Goal: Task Accomplishment & Management: Complete application form

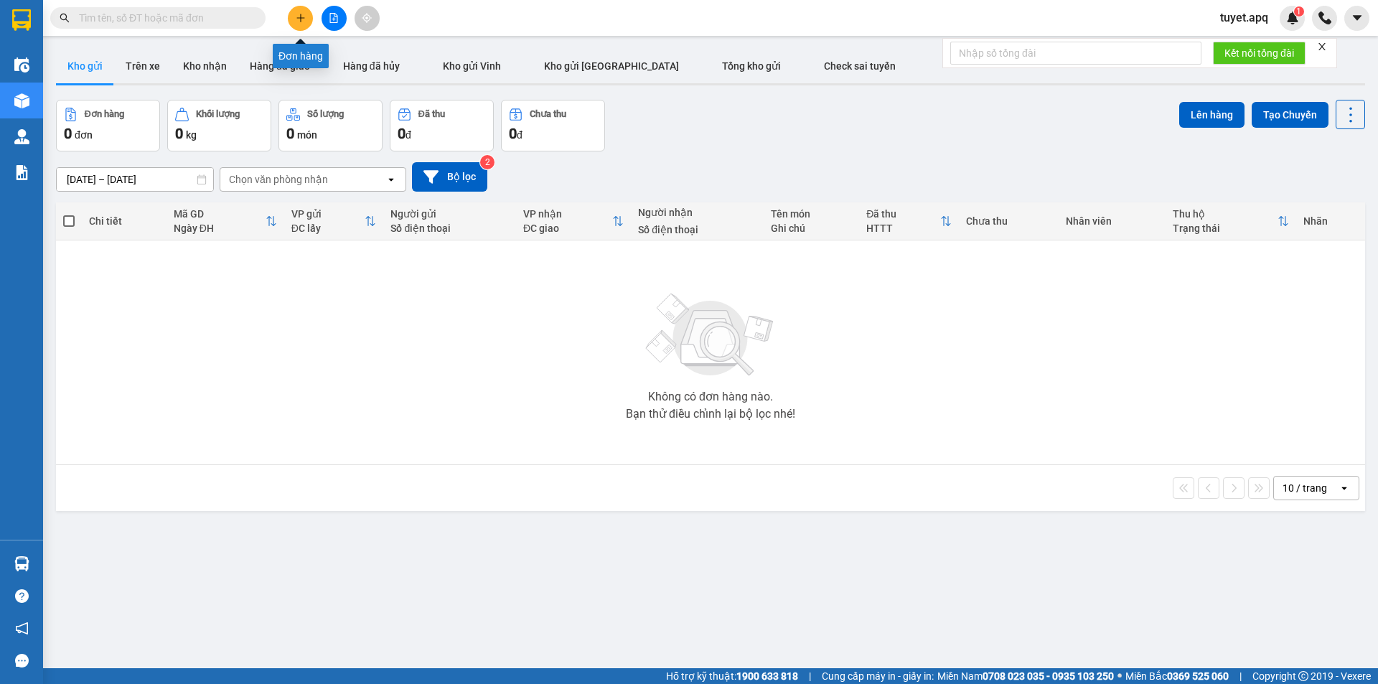
click at [310, 16] on button at bounding box center [300, 18] width 25 height 25
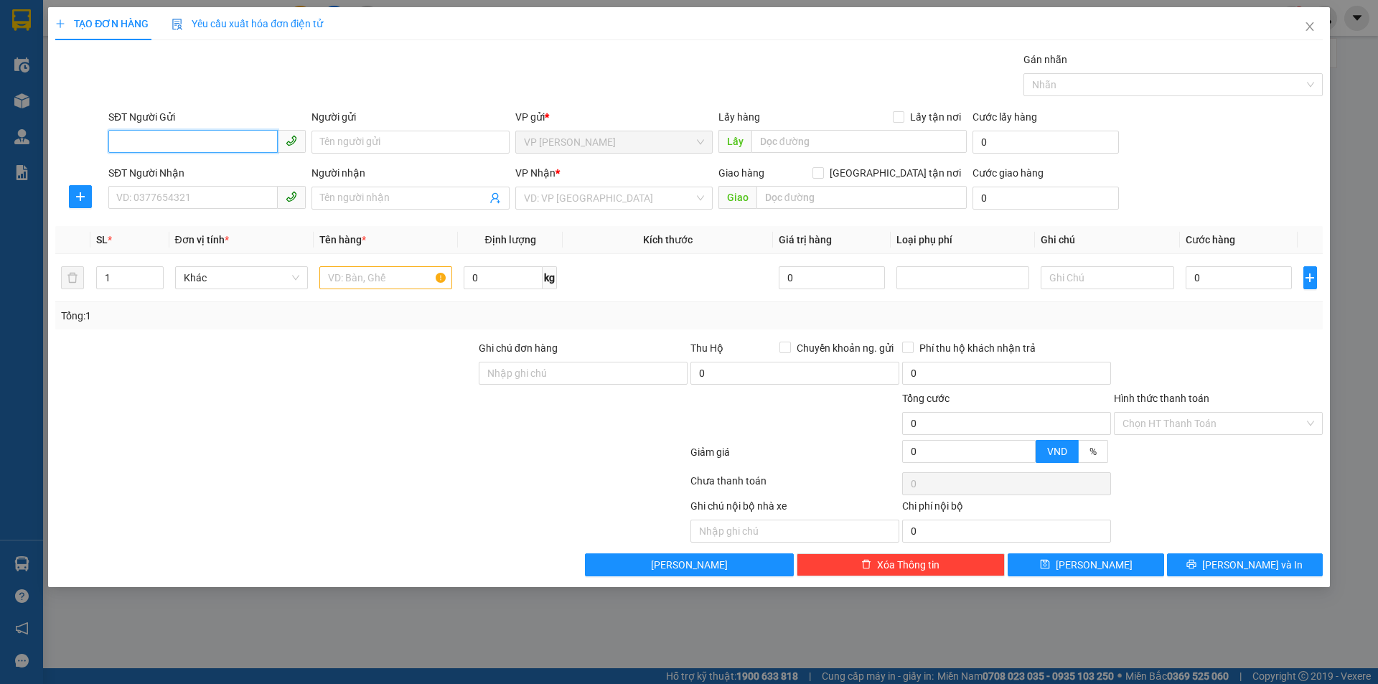
click at [196, 146] on input "SĐT Người Gửi" at bounding box center [192, 141] width 169 height 23
click at [197, 146] on input "0357" at bounding box center [192, 141] width 169 height 23
click at [159, 127] on div "SĐT Người Gửi" at bounding box center [206, 120] width 197 height 22
click at [158, 137] on input "0357" at bounding box center [192, 141] width 169 height 23
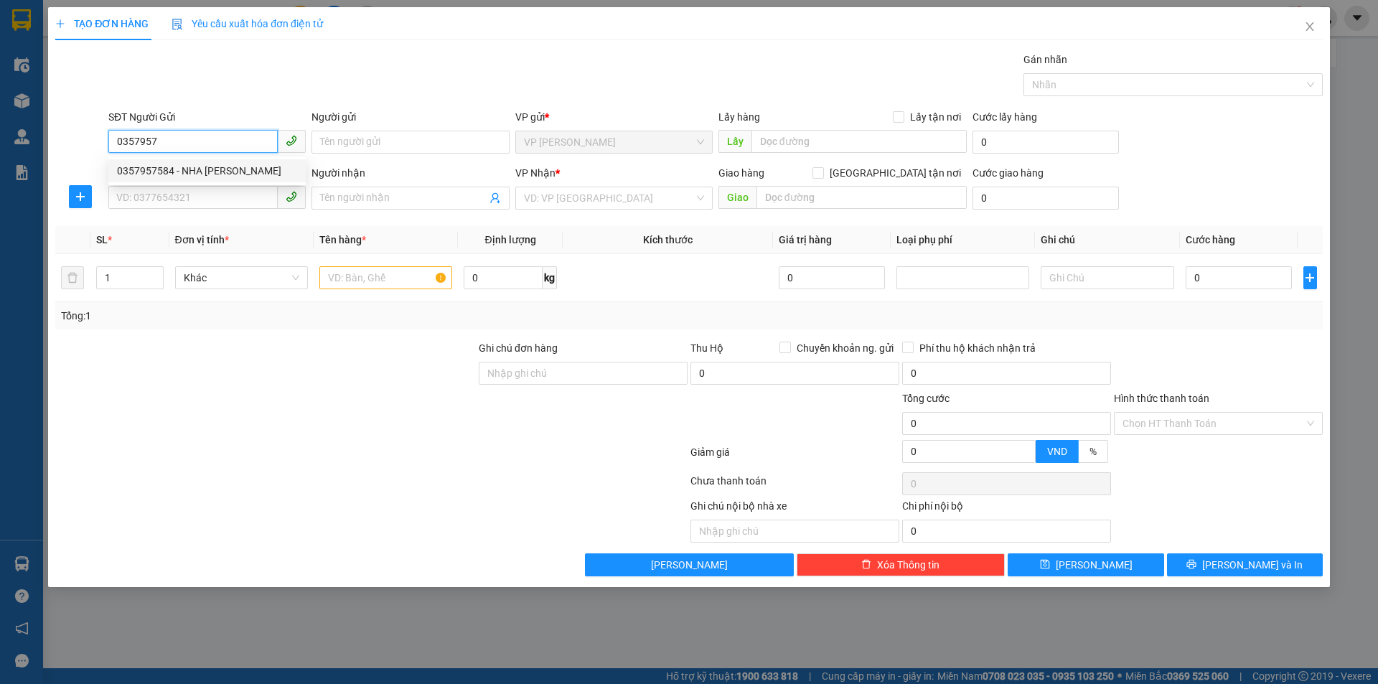
click at [243, 169] on div "0357957584 - NHA [PERSON_NAME]" at bounding box center [207, 171] width 180 height 16
type input "0357957584"
type input "NHA KHOA PHƯƠNG"
checkbox input "true"
type input "TC"
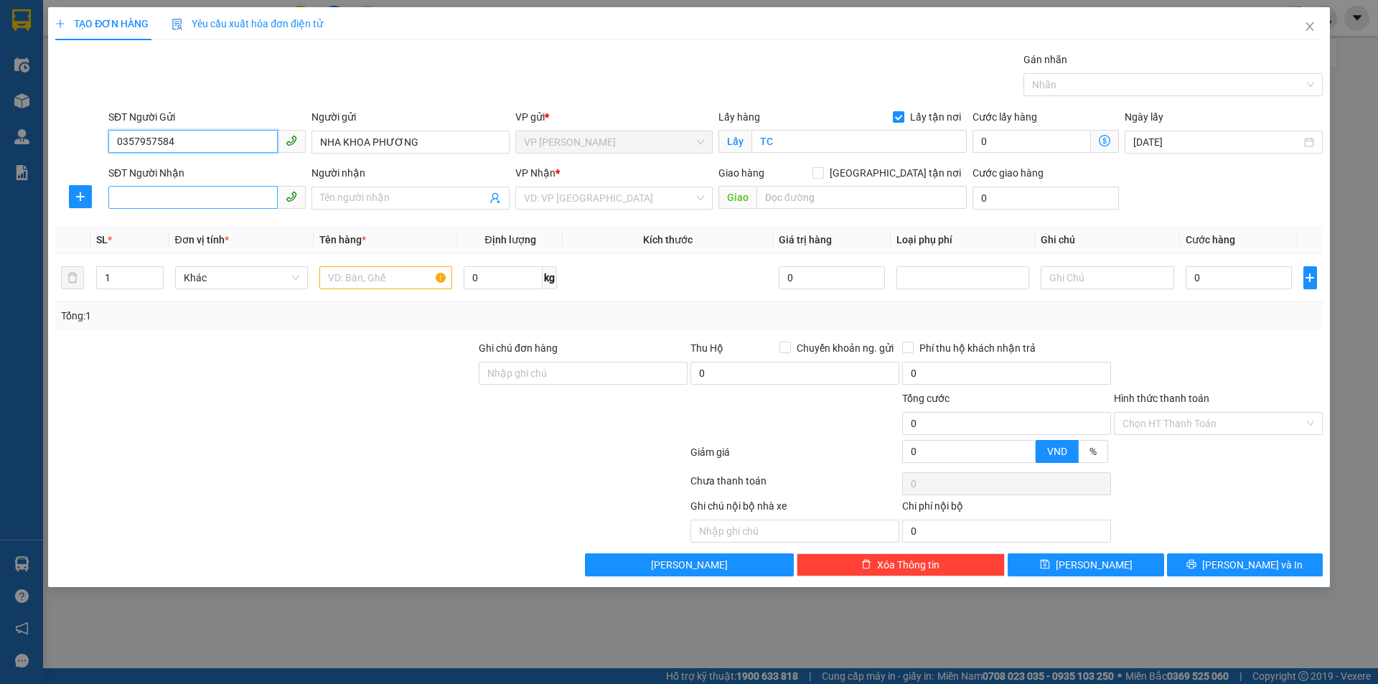
type input "0357957584"
click at [190, 198] on input "SĐT Người Nhận" at bounding box center [192, 197] width 169 height 23
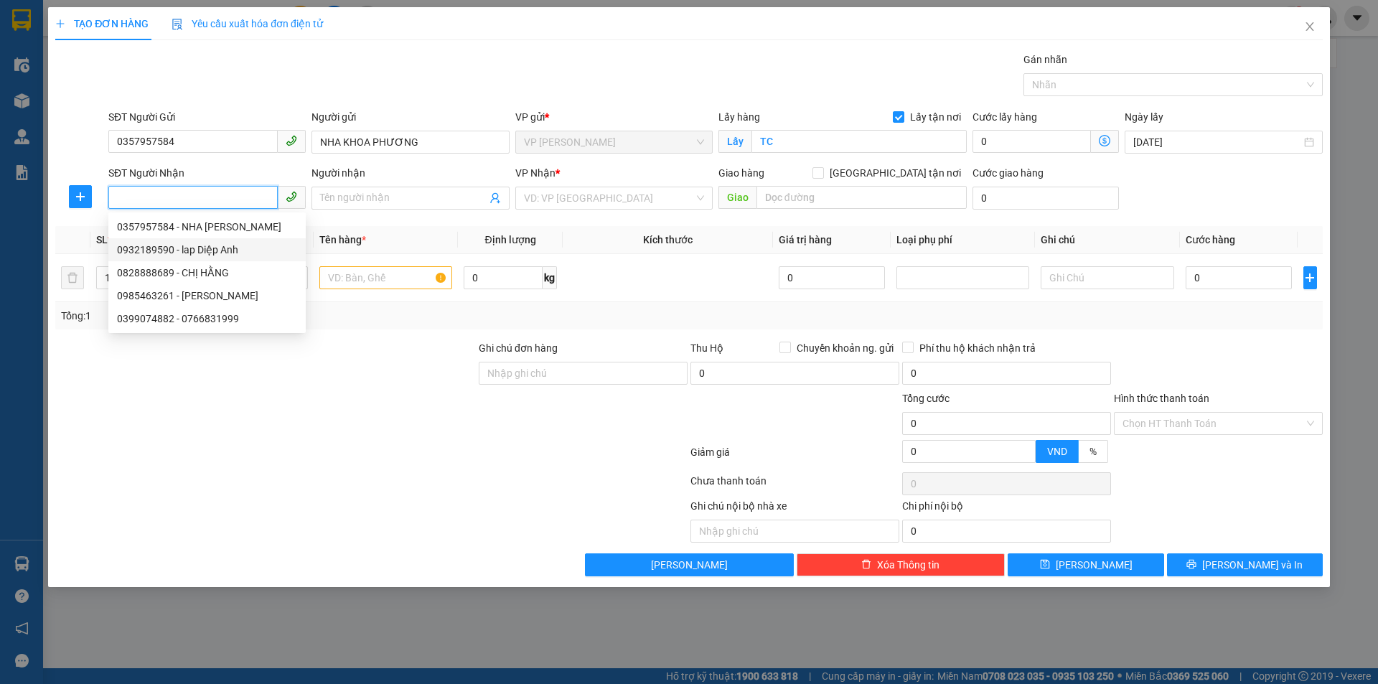
click at [218, 258] on div "0932189590 - lap Diệp Anh" at bounding box center [206, 249] width 197 height 23
type input "0932189590"
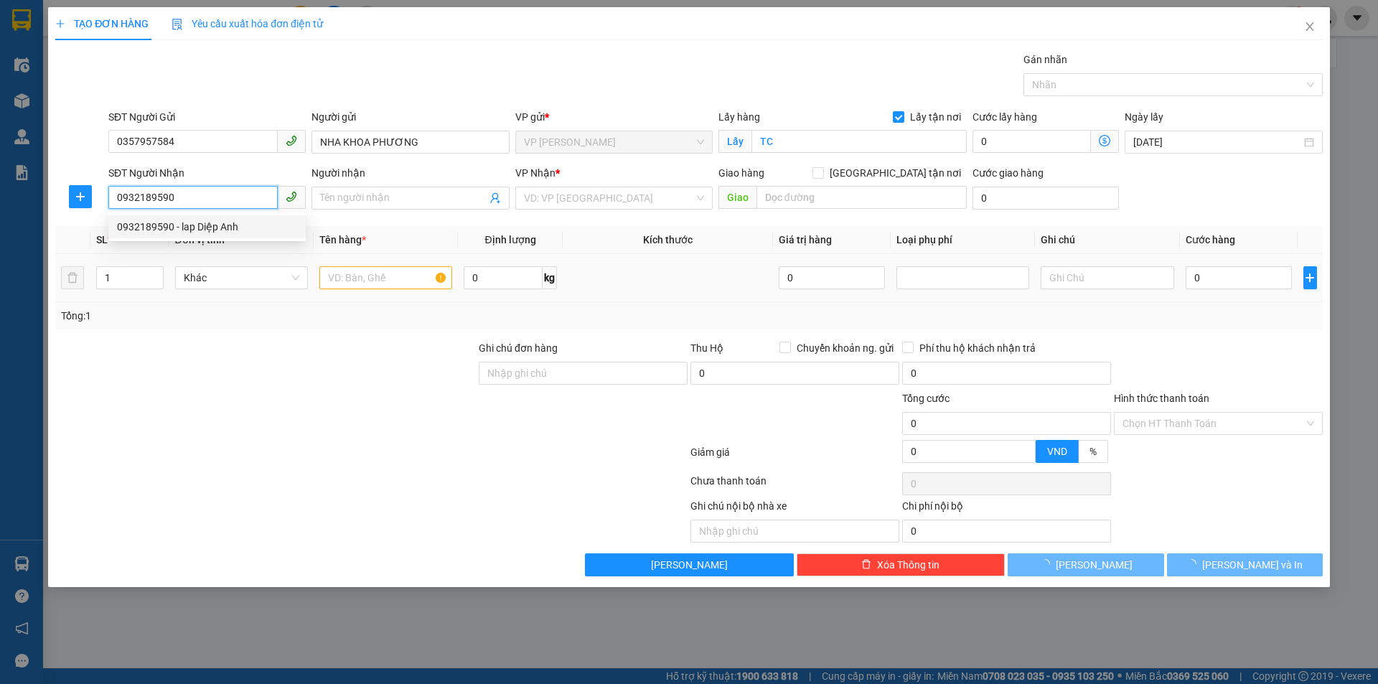
type input "lap Diệp Anh"
checkbox input "true"
type input "NH"
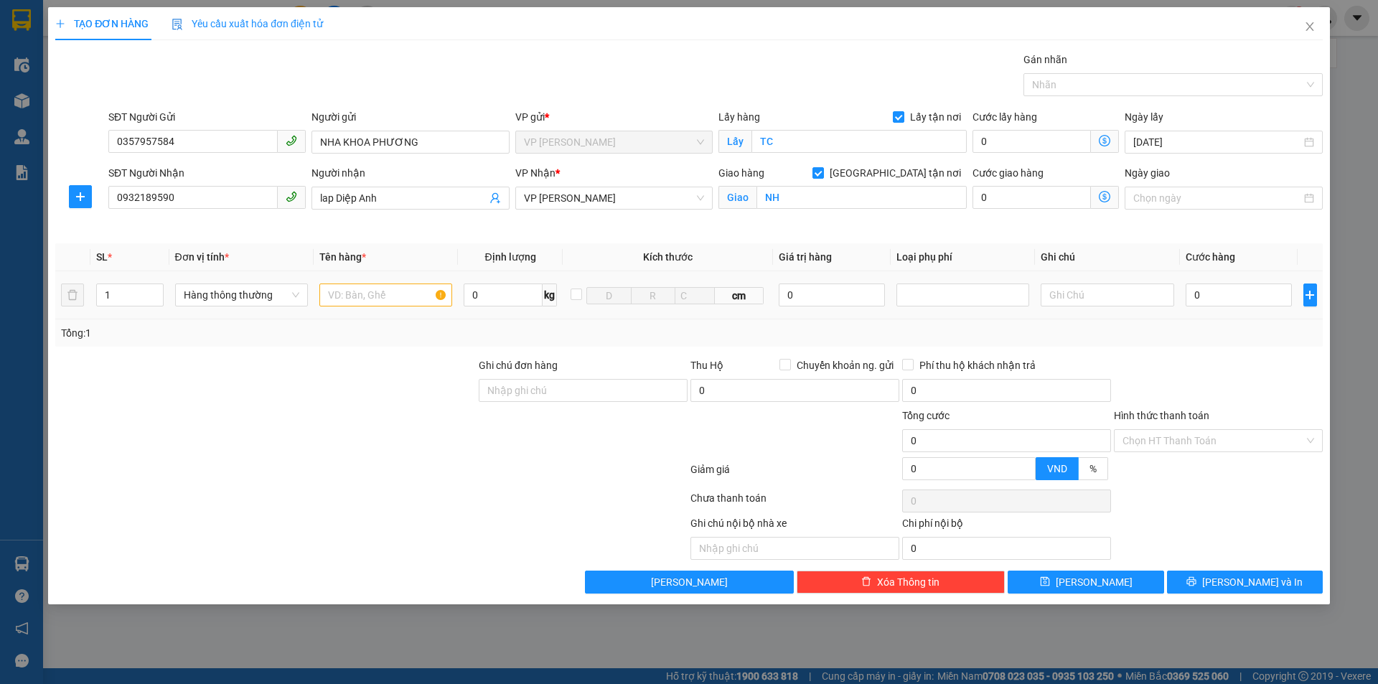
click at [408, 281] on div at bounding box center [385, 295] width 133 height 29
click at [654, 192] on span "VP [PERSON_NAME]" at bounding box center [614, 198] width 180 height 22
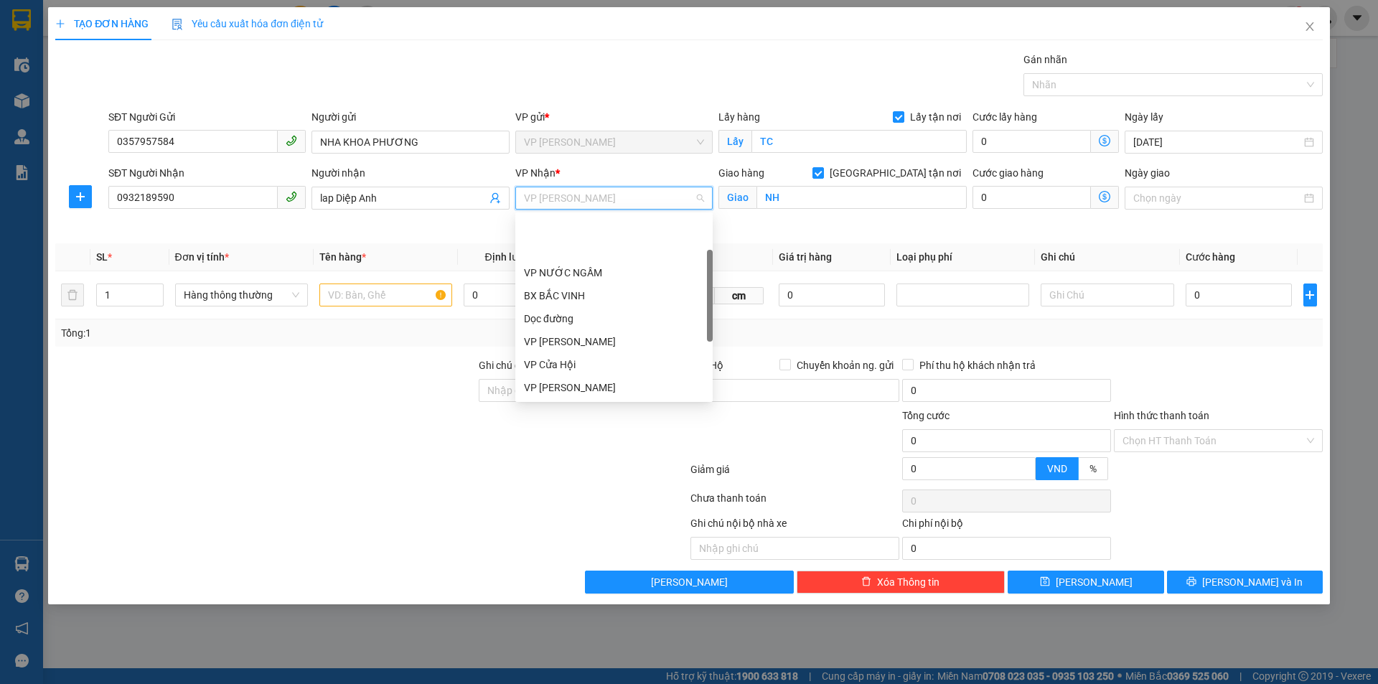
scroll to position [69, 0]
type input "N"
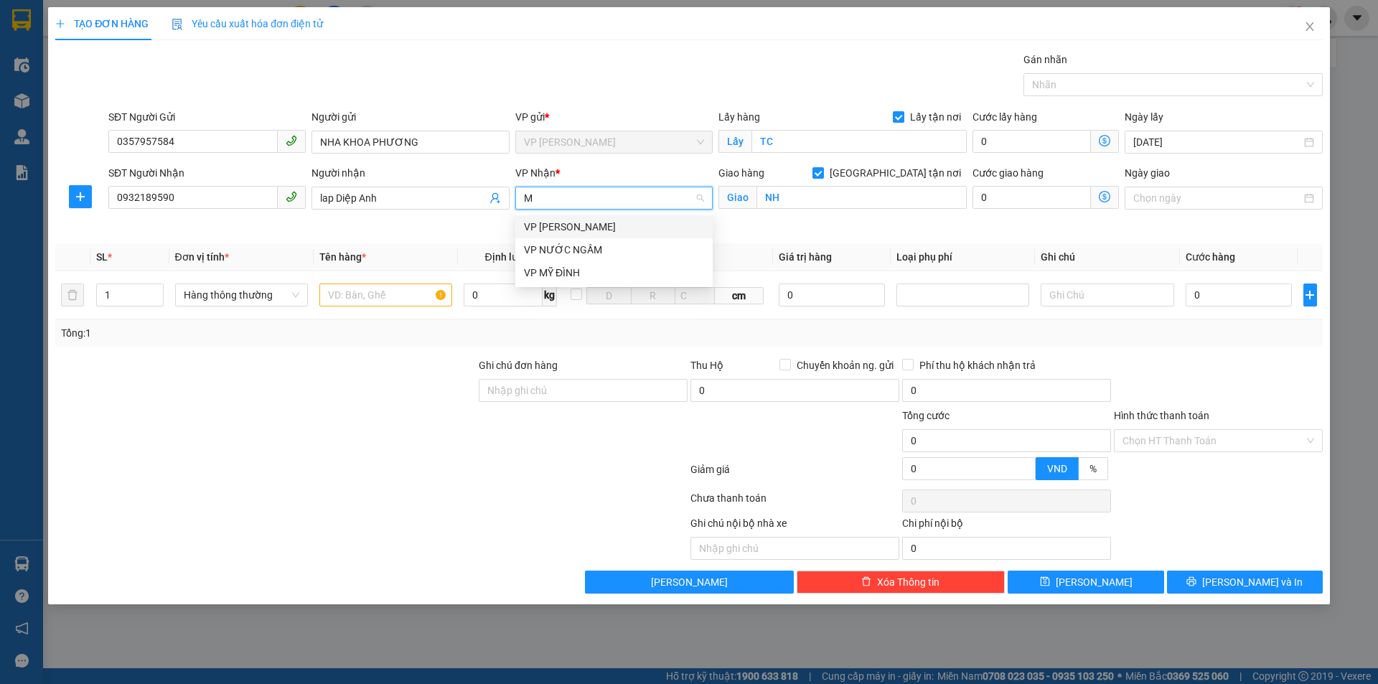
scroll to position [0, 0]
type input "MY"
click at [624, 226] on div "VP MỸ ĐÌNH" at bounding box center [614, 227] width 180 height 16
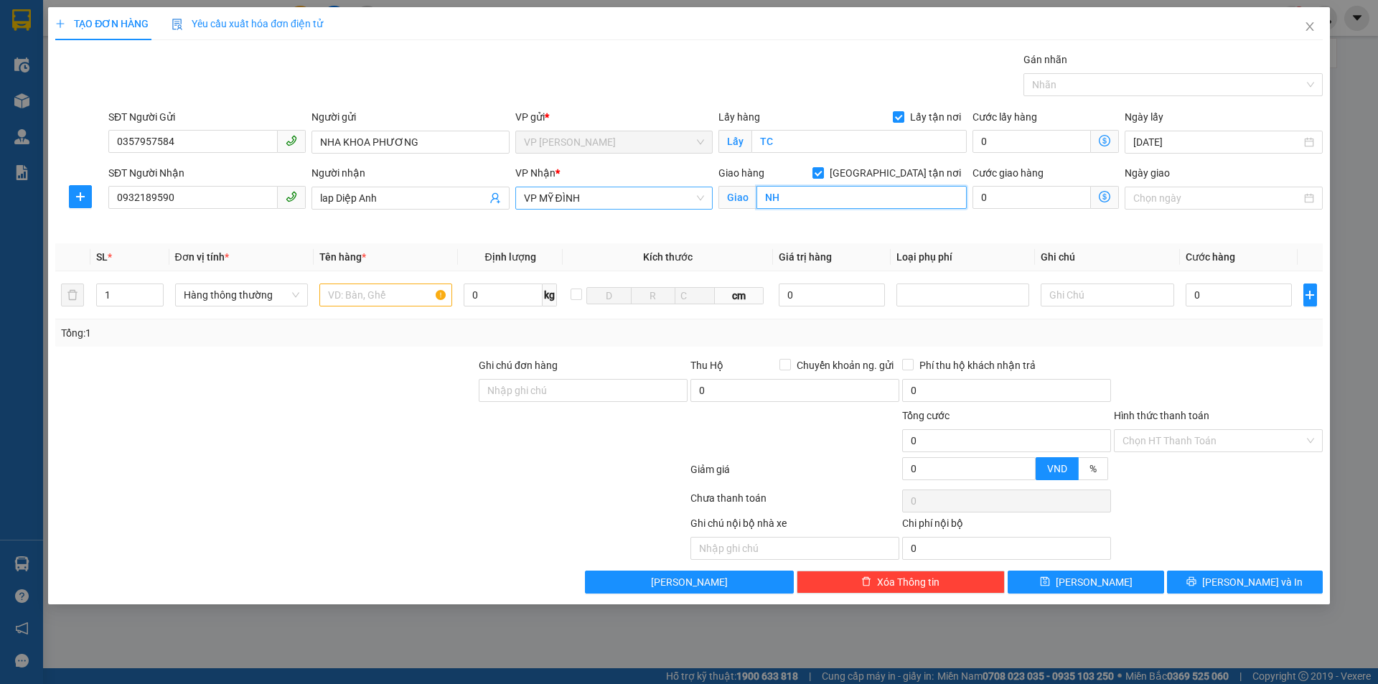
click at [797, 200] on input "NH" at bounding box center [862, 197] width 210 height 23
type input "MĐ"
click at [376, 289] on input "text" at bounding box center [385, 295] width 133 height 23
type input "MẪU RĂNG"
click at [1255, 291] on input "0" at bounding box center [1239, 295] width 107 height 23
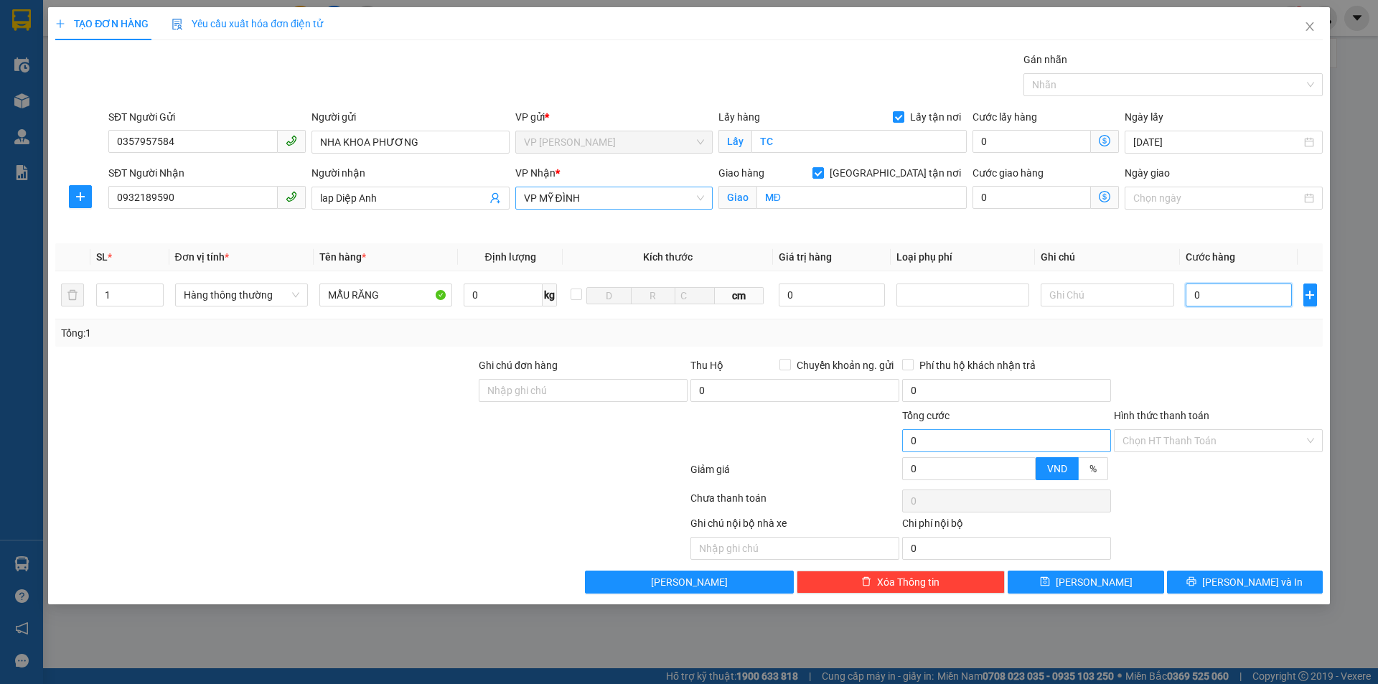
type input "3"
type input "30"
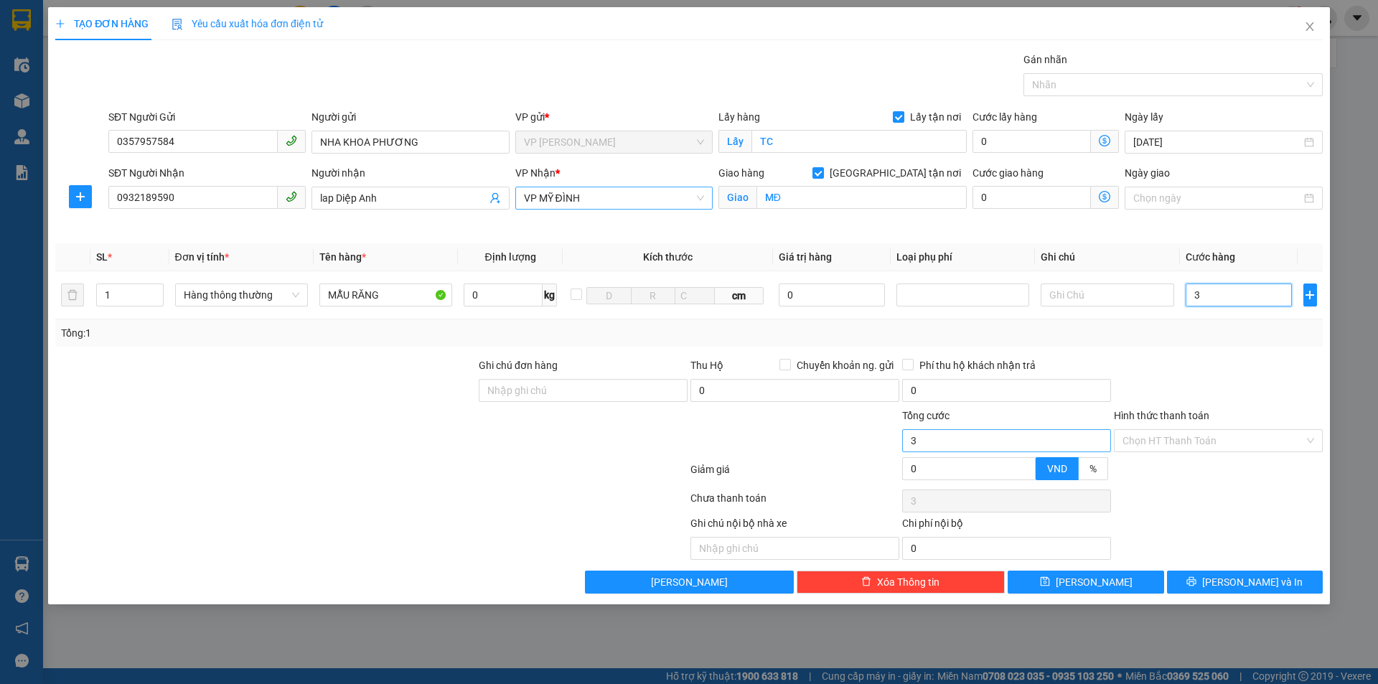
type input "30"
type input "300"
type input "3.000"
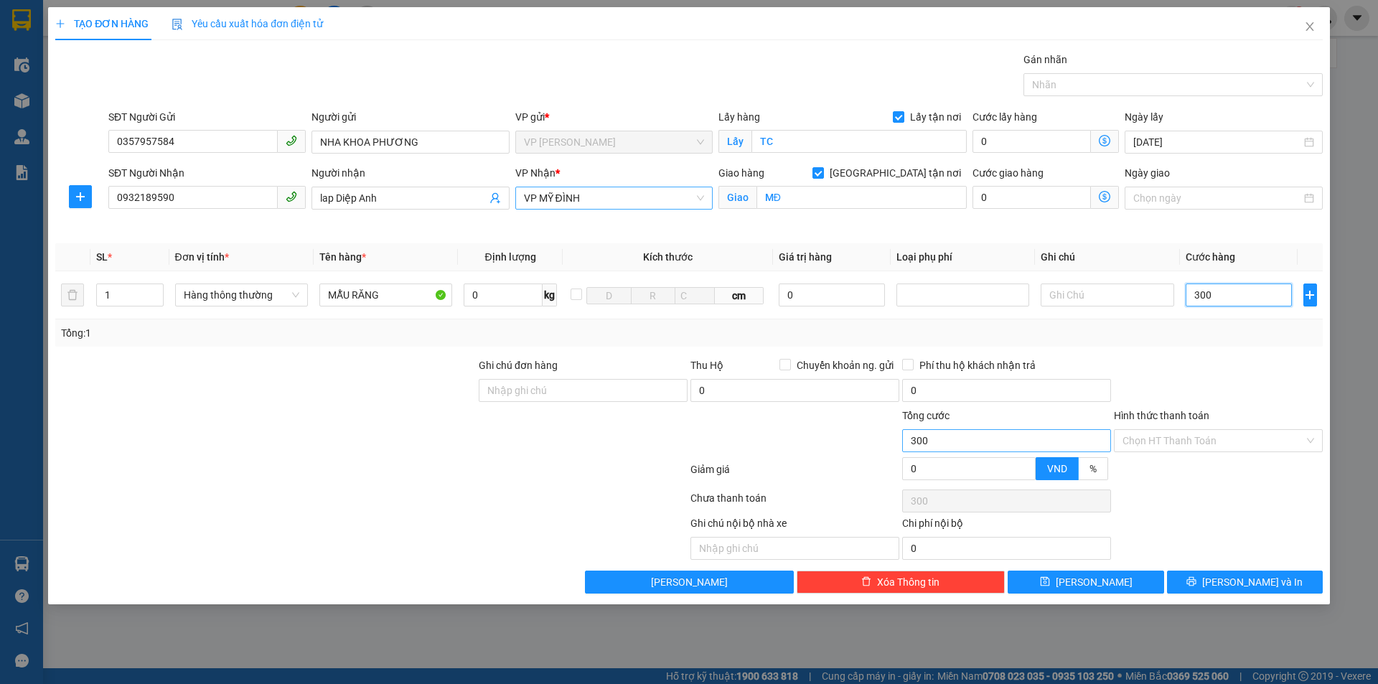
type input "3.000"
type input "30.000"
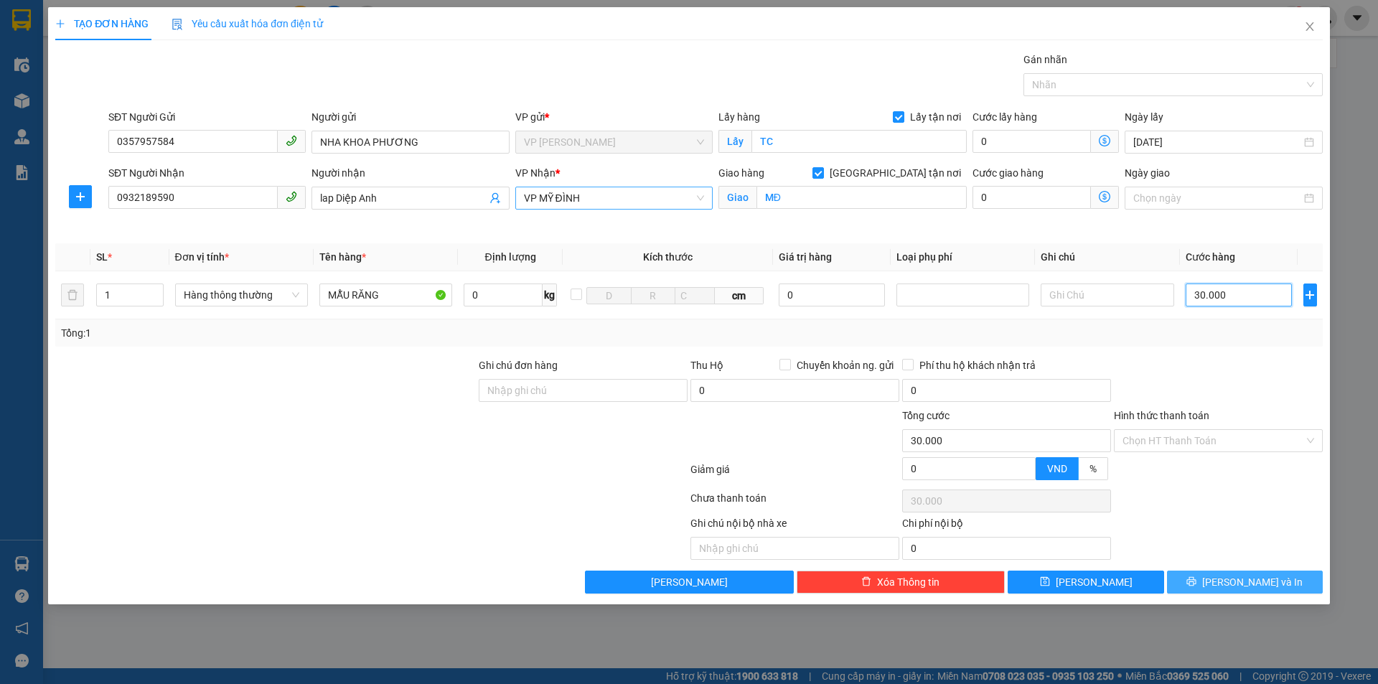
type input "30.000"
click at [1234, 589] on span "[PERSON_NAME] và In" at bounding box center [1252, 582] width 100 height 16
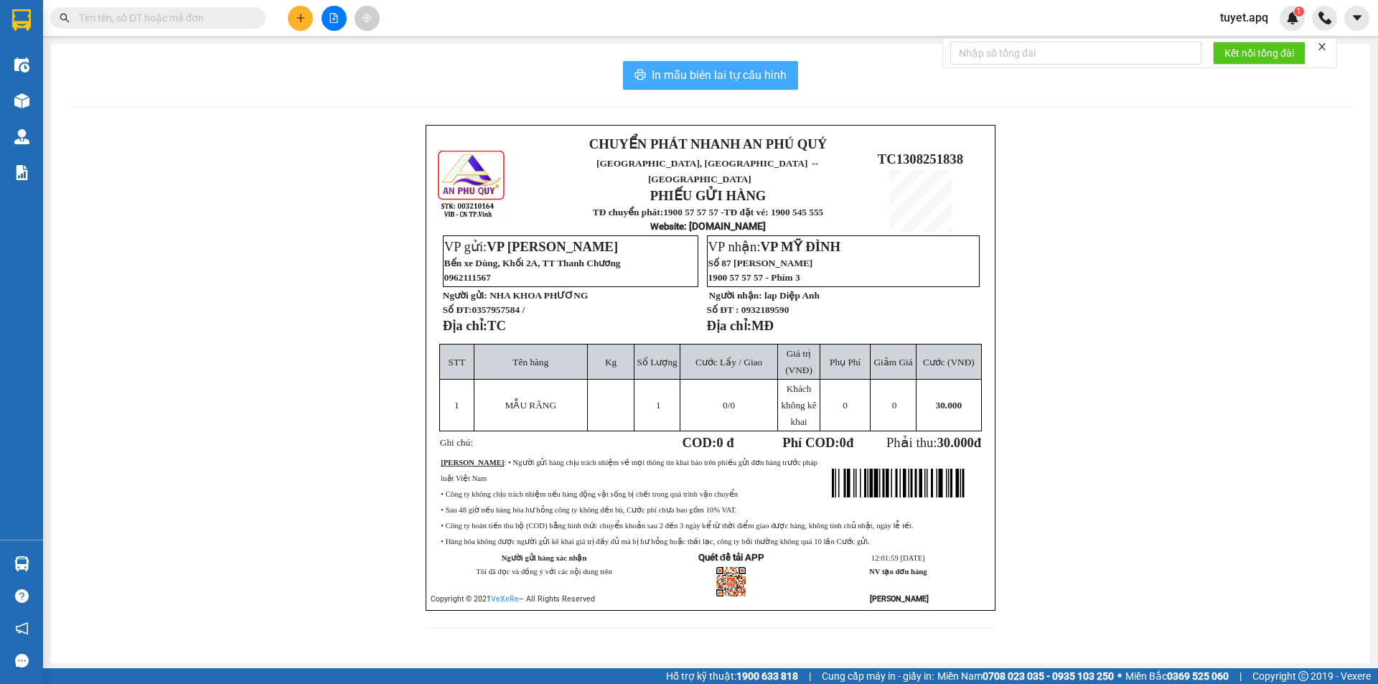
click at [701, 72] on span "In mẫu biên lai tự cấu hình" at bounding box center [719, 75] width 135 height 18
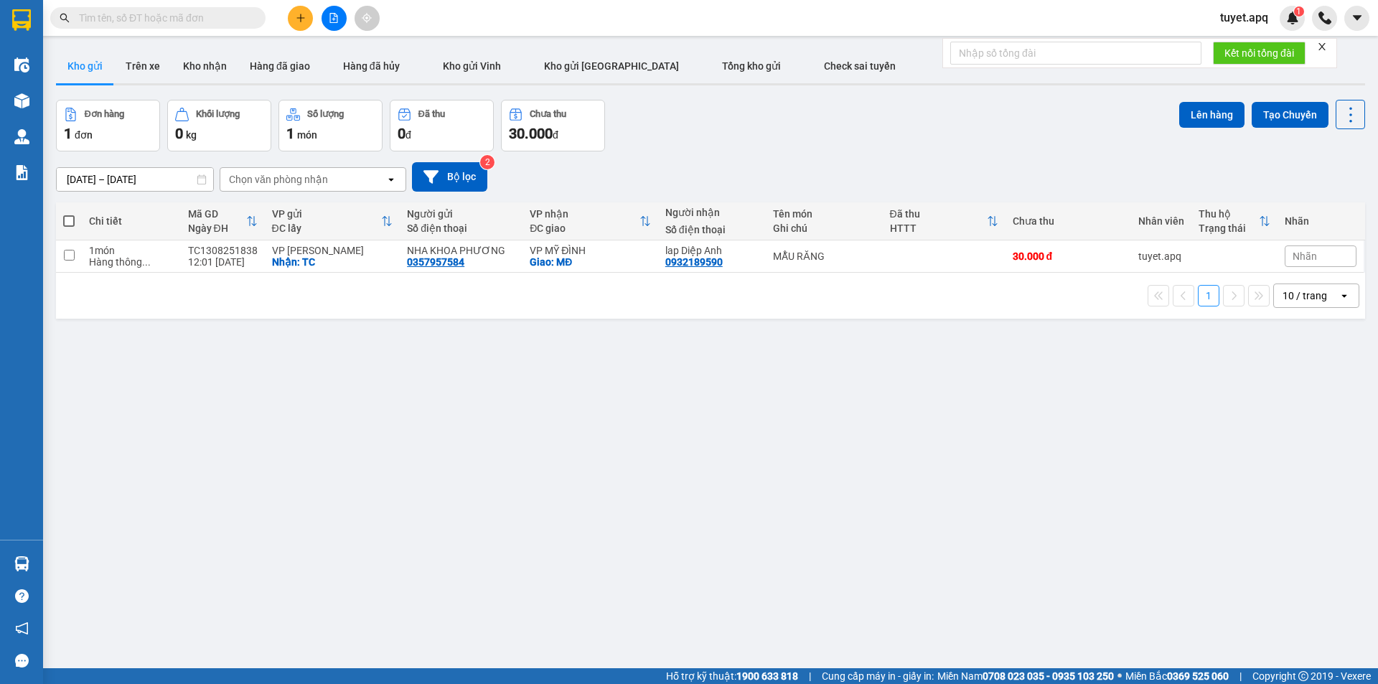
click at [1283, 294] on div "10 / trang" at bounding box center [1305, 296] width 45 height 14
click at [1300, 455] on span "100 / trang" at bounding box center [1300, 455] width 52 height 14
click at [625, 262] on div "Giao: MĐ" at bounding box center [590, 261] width 121 height 11
checkbox input "true"
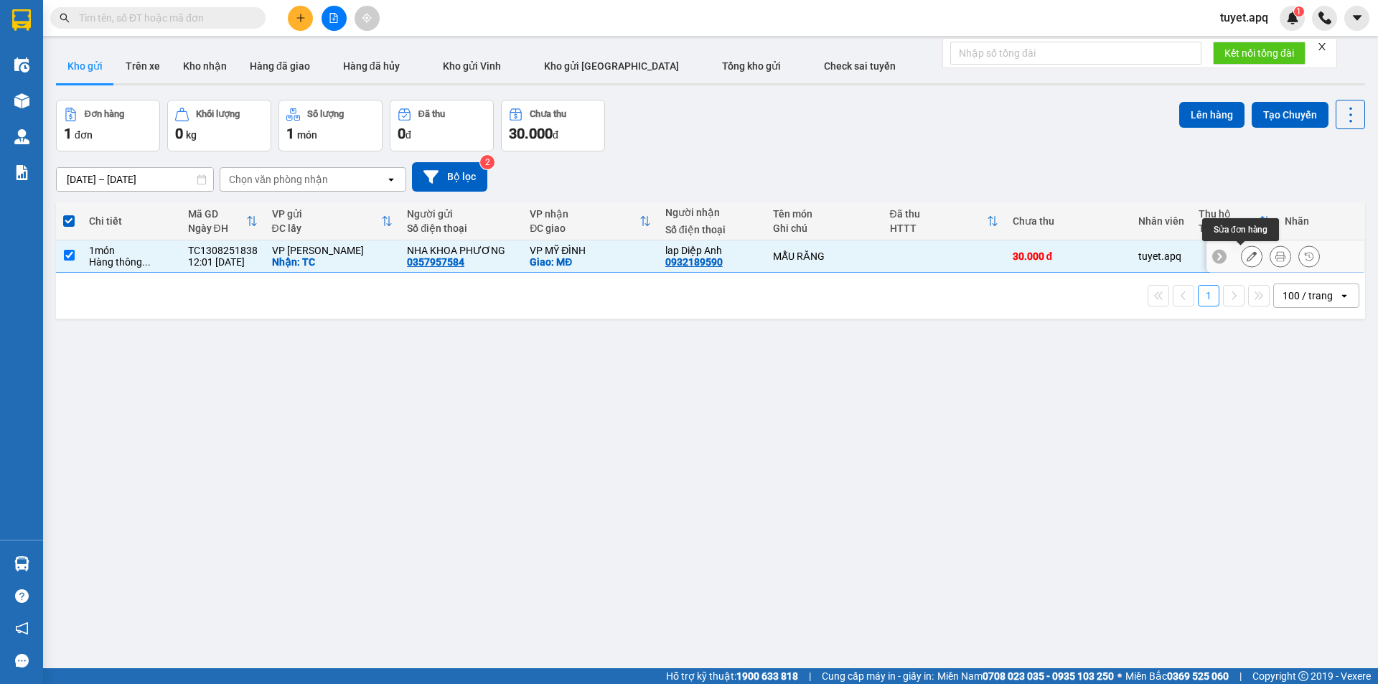
click at [1247, 258] on icon at bounding box center [1252, 256] width 10 height 10
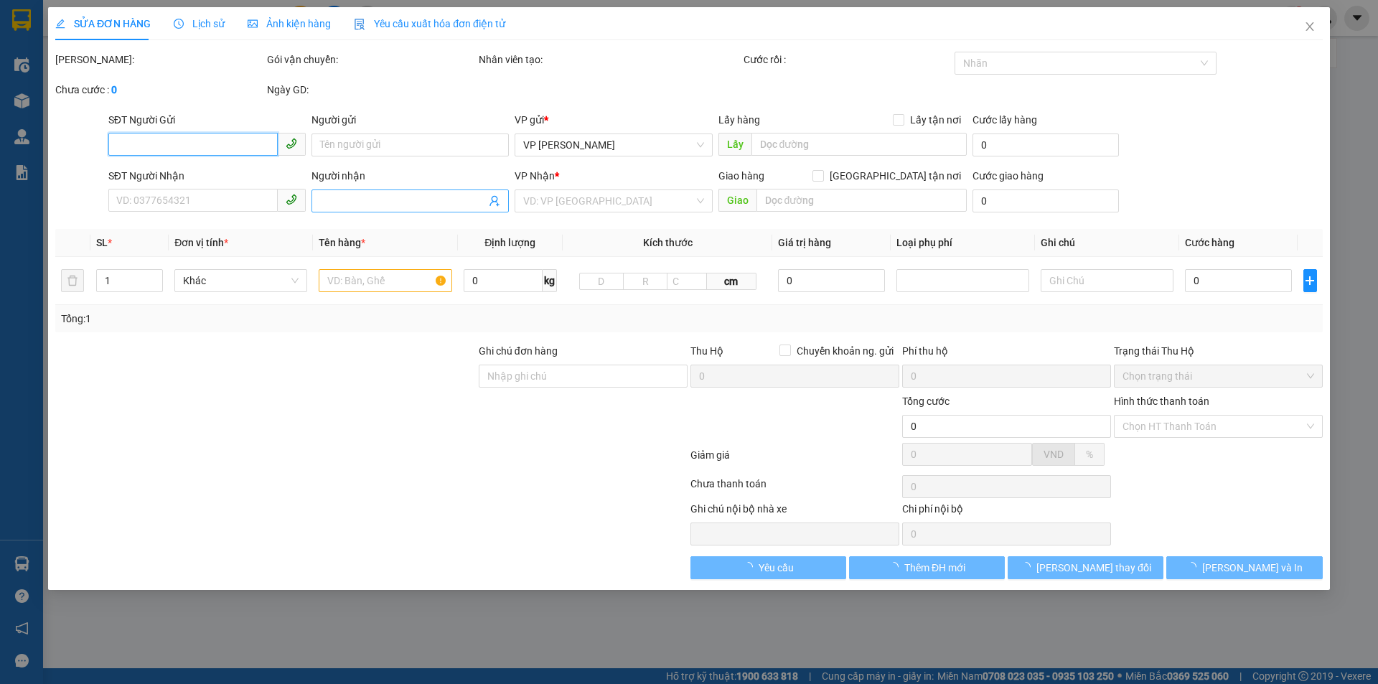
type input "0357957584"
type input "NHA KHOA PHƯƠNG"
checkbox input "true"
type input "TC"
type input "0932189590"
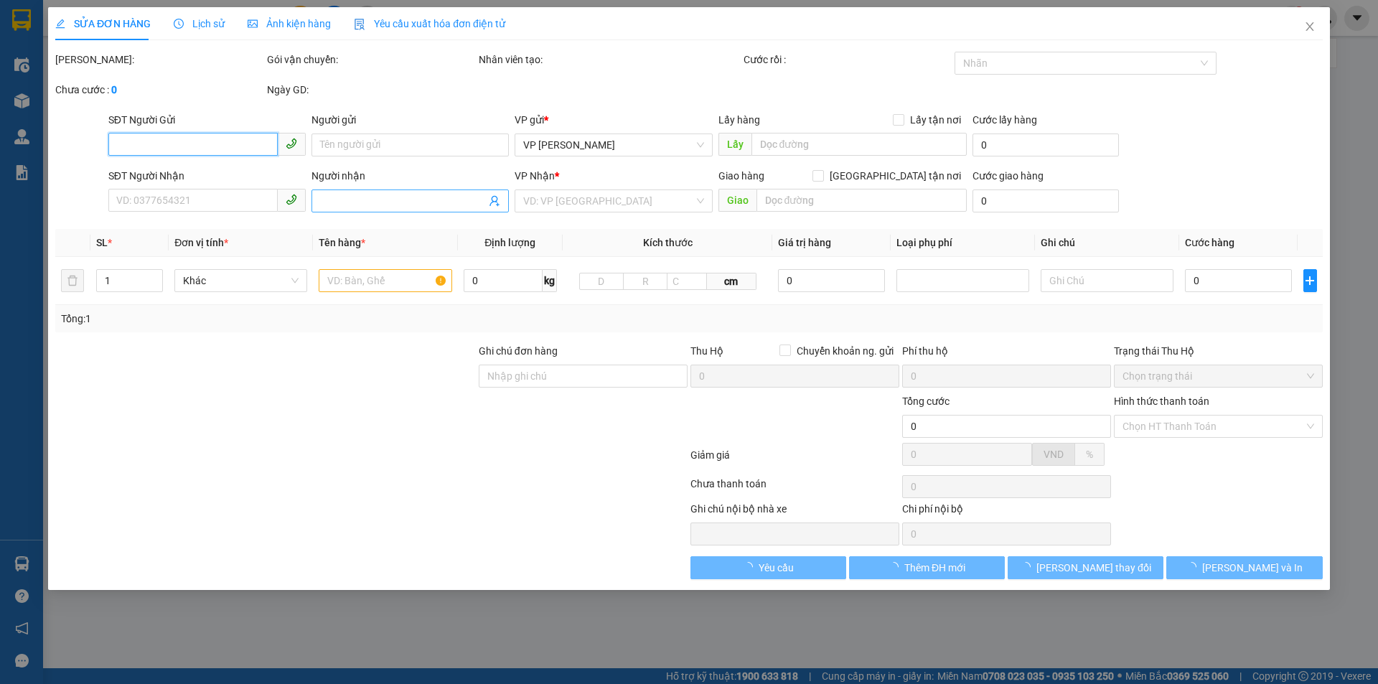
type input "lap Diệp Anh"
checkbox input "true"
type input "MĐ"
type input "30.000"
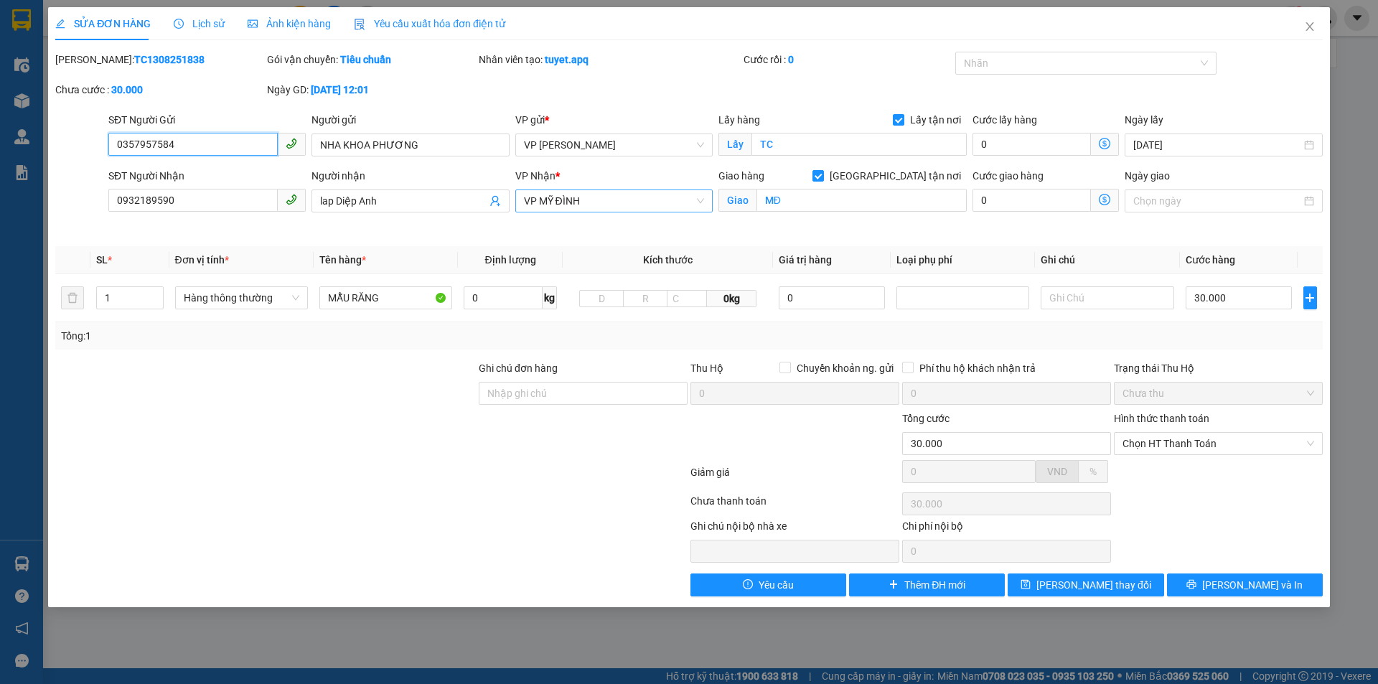
click at [640, 205] on span "VP MỸ ĐÌNH" at bounding box center [614, 201] width 180 height 22
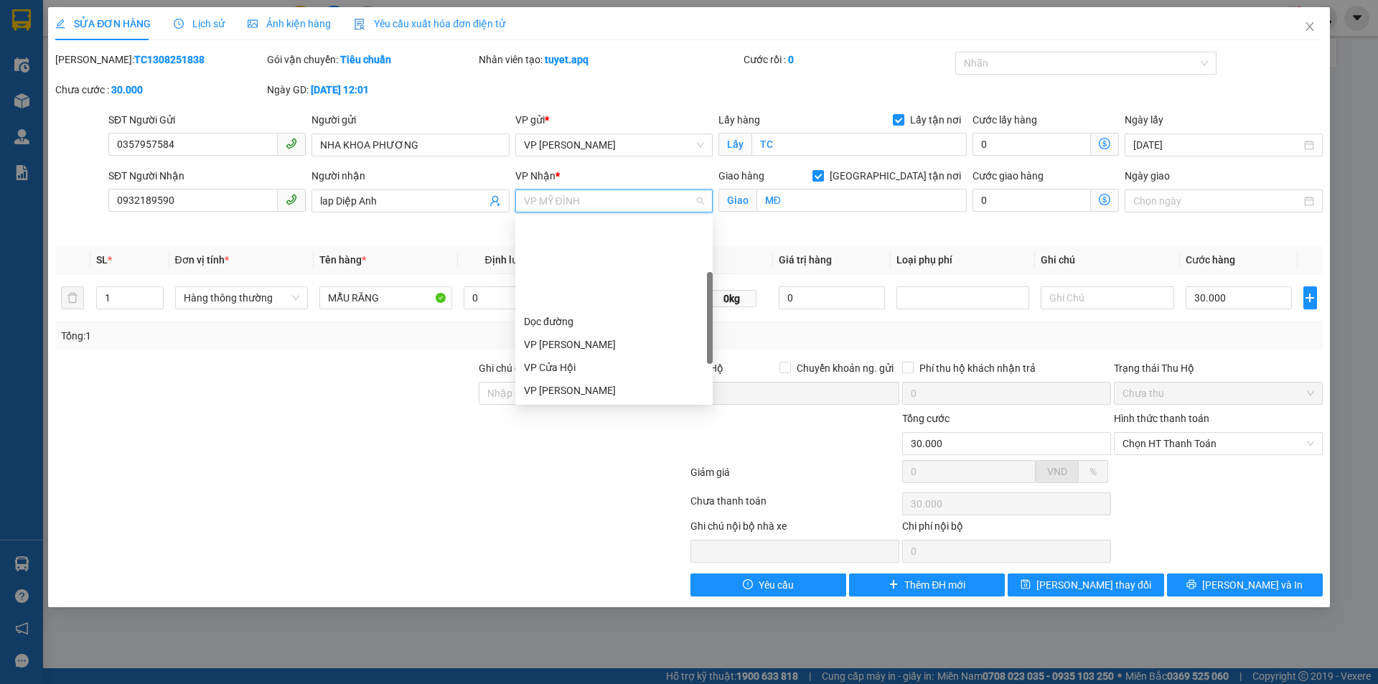
scroll to position [115, 0]
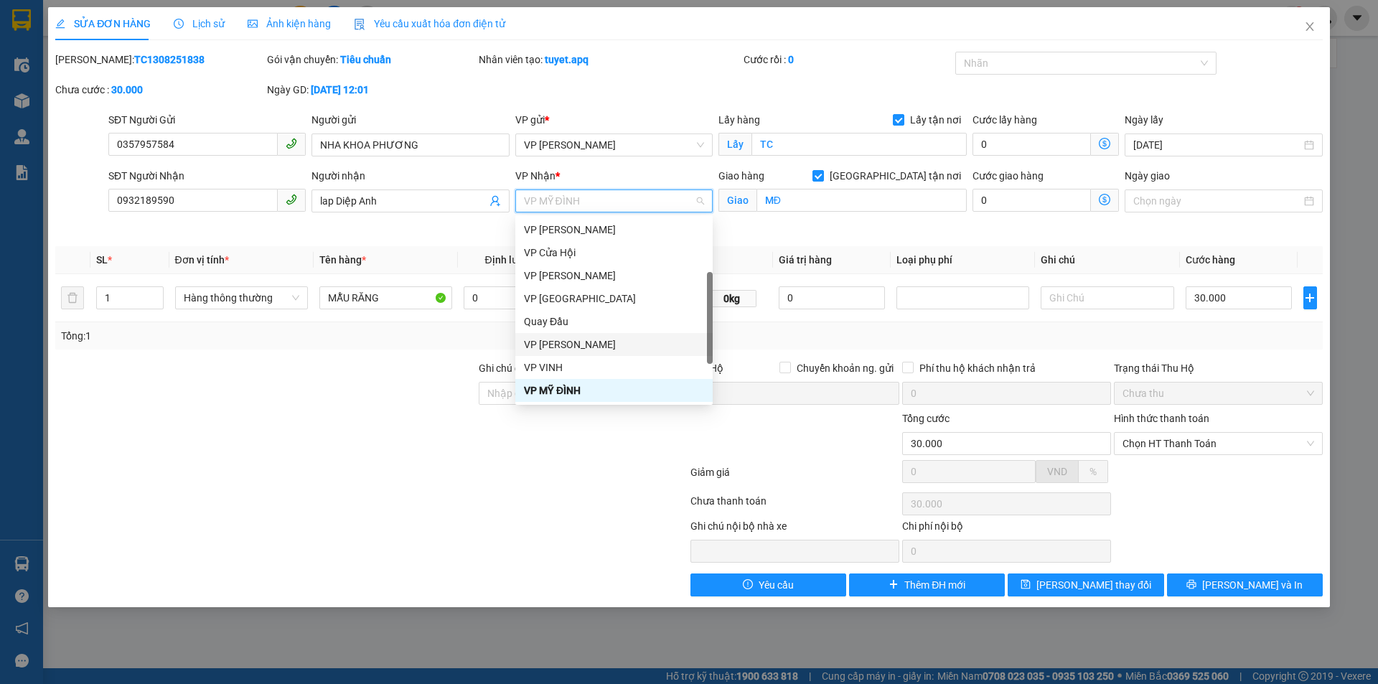
click at [599, 344] on div "VP [PERSON_NAME]" at bounding box center [614, 345] width 180 height 16
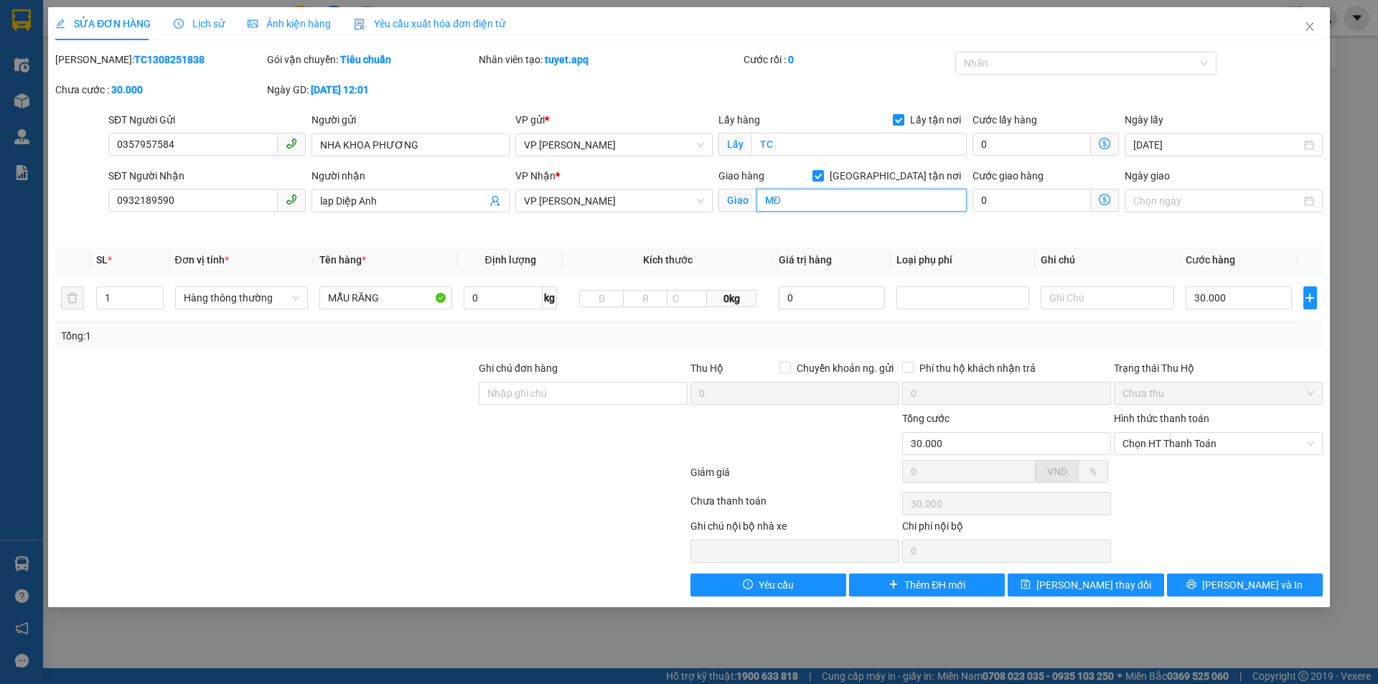
click at [811, 195] on input "MĐ" at bounding box center [862, 200] width 210 height 23
type input "NH"
click at [1255, 589] on span "[PERSON_NAME] và In" at bounding box center [1252, 585] width 100 height 16
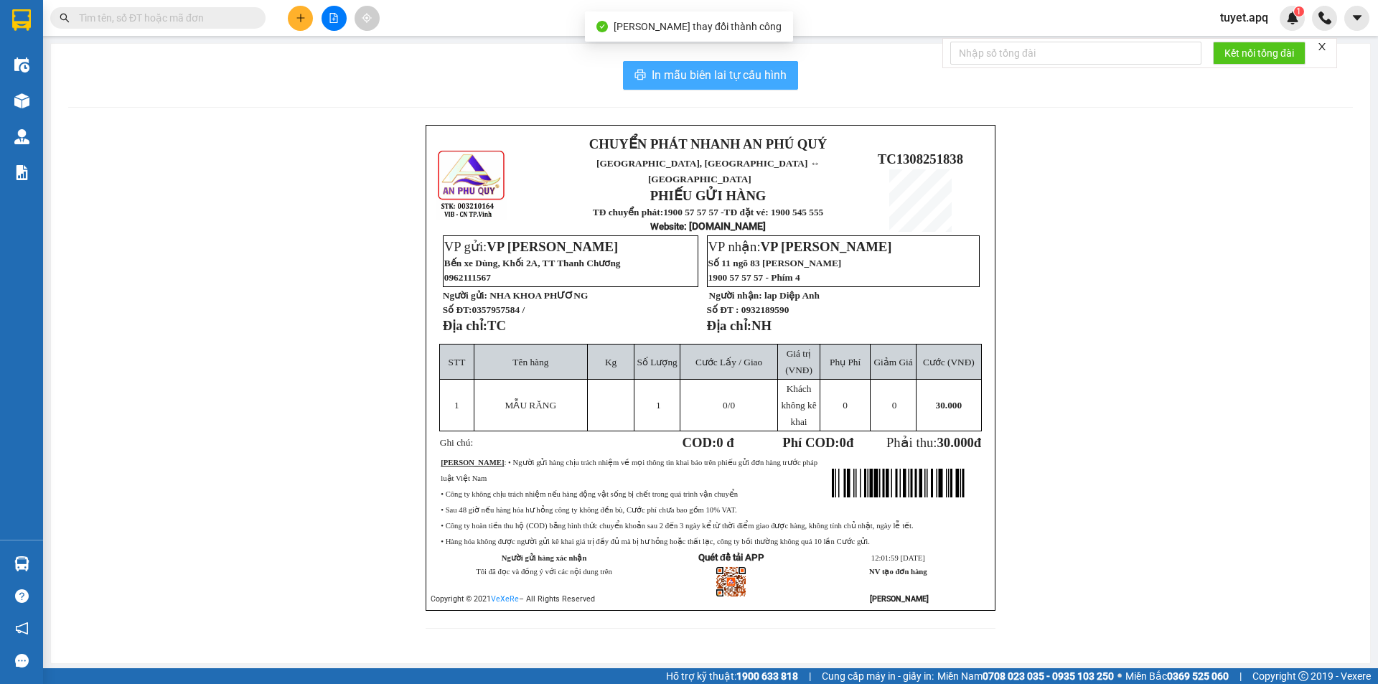
click at [715, 73] on span "In mẫu biên lai tự cấu hình" at bounding box center [719, 75] width 135 height 18
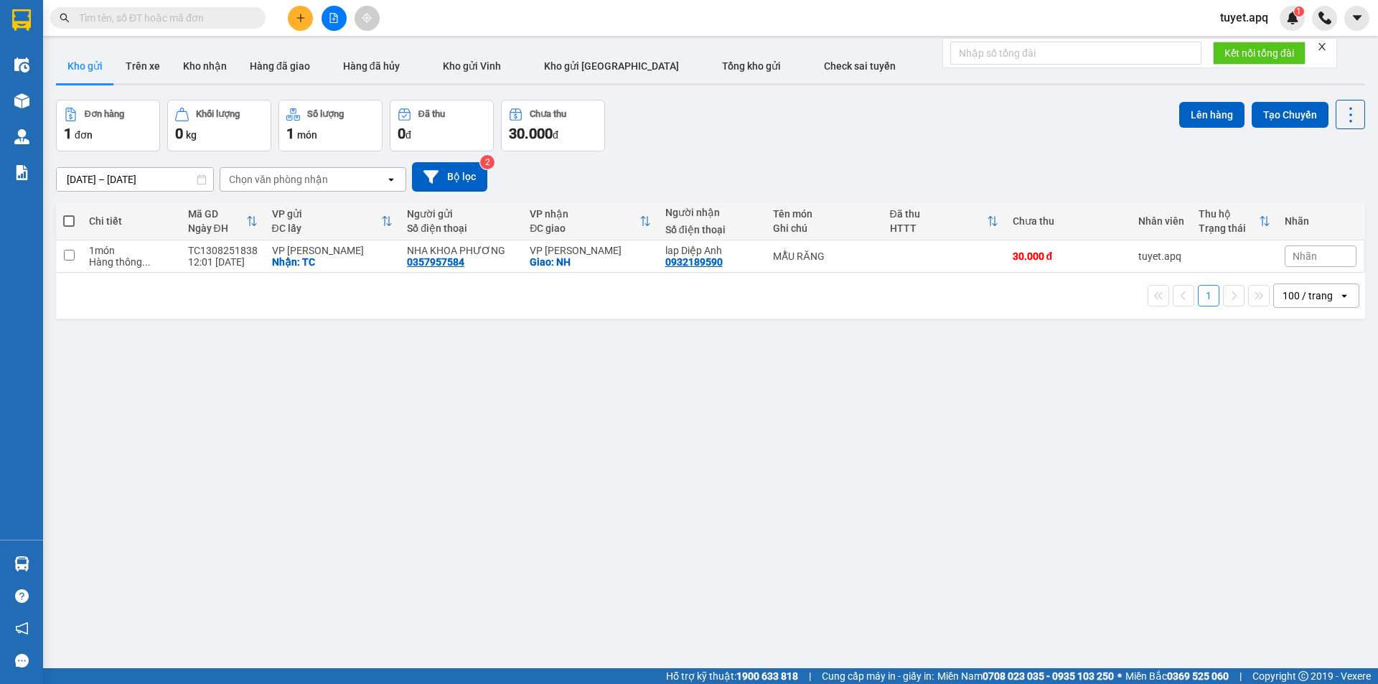
click at [800, 464] on div "ver 1.8.138 Kho gửi Trên xe Kho nhận Hàng đã giao Hàng đã hủy Kho gửi [PERSON_N…" at bounding box center [710, 385] width 1321 height 684
click at [304, 19] on icon "plus" at bounding box center [301, 18] width 10 height 10
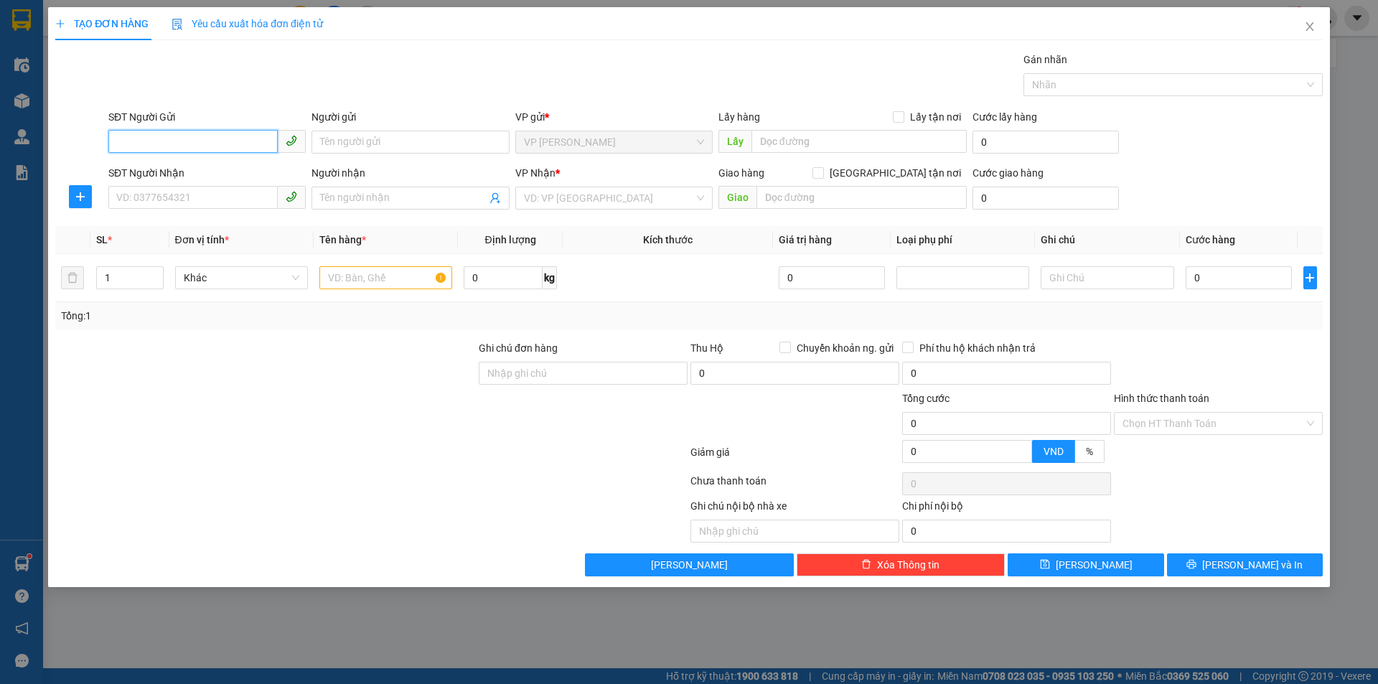
click at [193, 144] on input "SĐT Người Gửi" at bounding box center [192, 141] width 169 height 23
click at [182, 170] on div "0868867934 - ĐÌNH NHÂN" at bounding box center [207, 171] width 180 height 16
type input "0868867934"
type input "ĐÌNH NHÂN"
checkbox input "true"
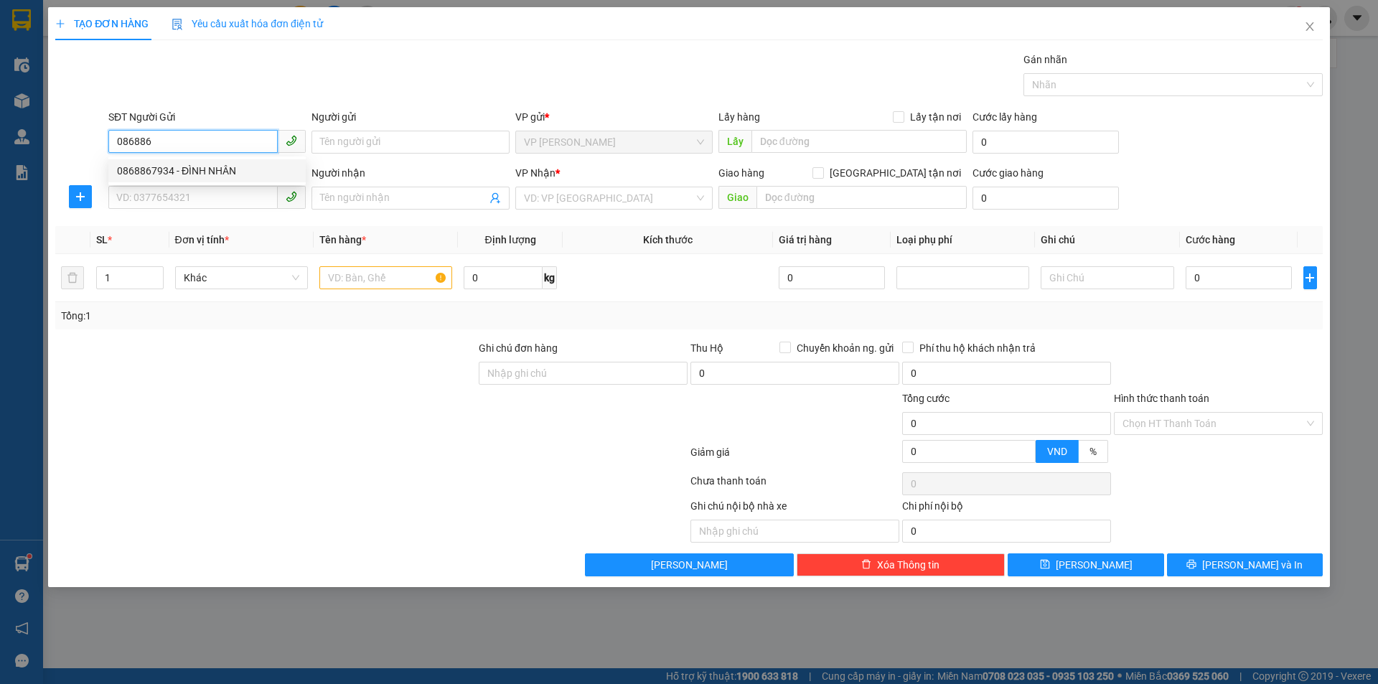
type input "TC"
type input "0868867934"
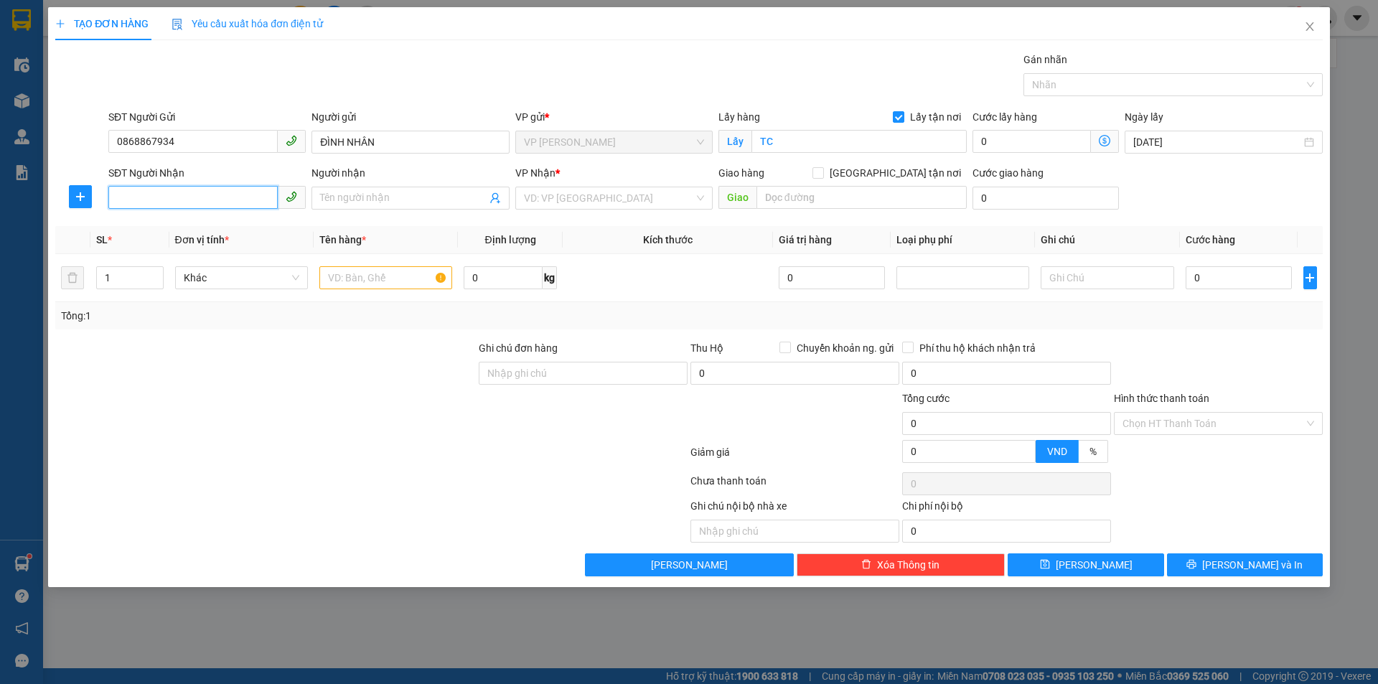
click at [197, 190] on input "SĐT Người Nhận" at bounding box center [192, 197] width 169 height 23
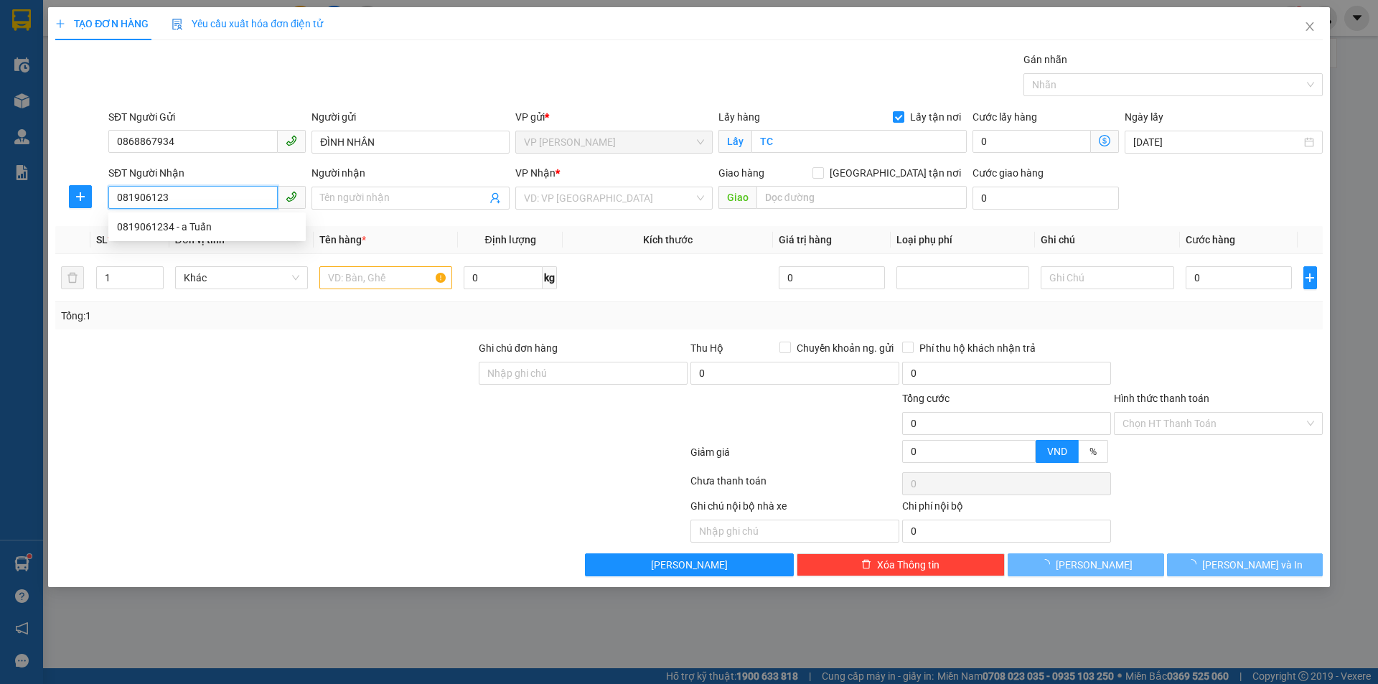
type input "0819061234"
click at [205, 230] on div "0819061234 - a Tuấn" at bounding box center [207, 227] width 180 height 16
type input "a Tuấn"
checkbox input "true"
type input "MĐ"
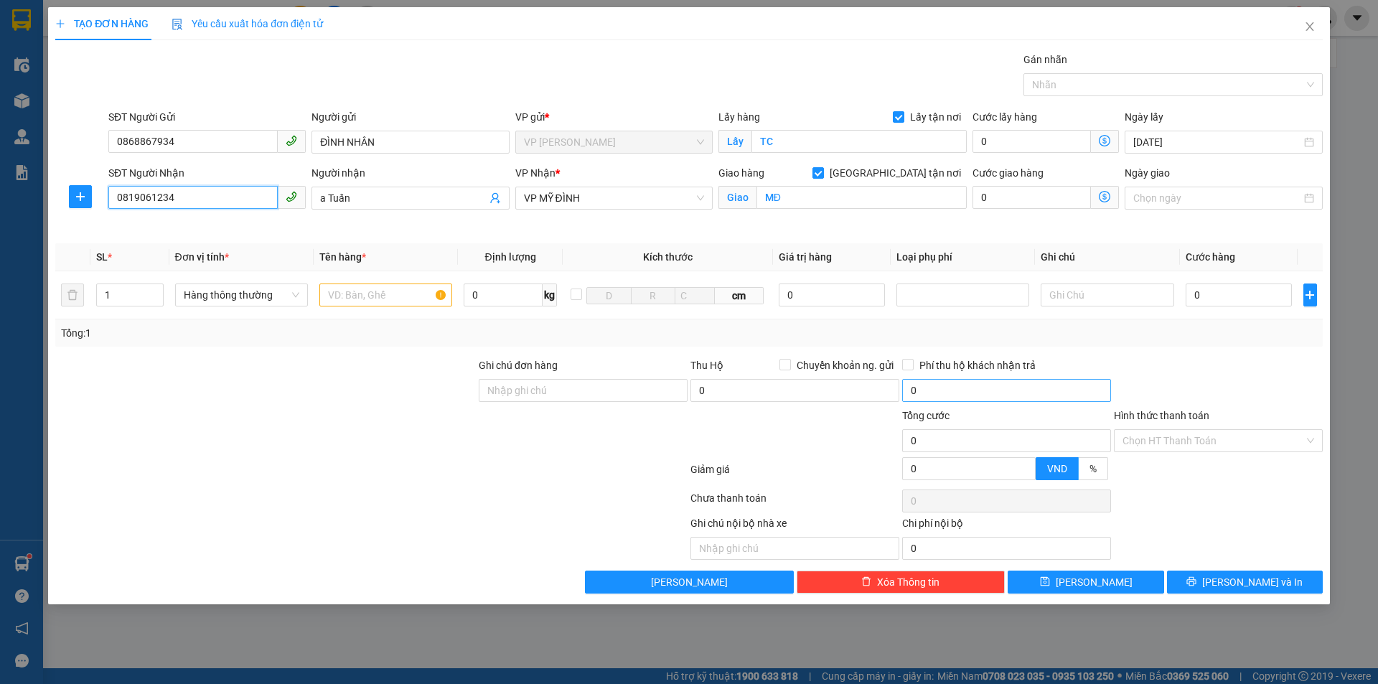
type input "0819061234"
click at [385, 296] on input "text" at bounding box center [385, 295] width 133 height 23
type input "D"
type input "ĐÈN LÉT"
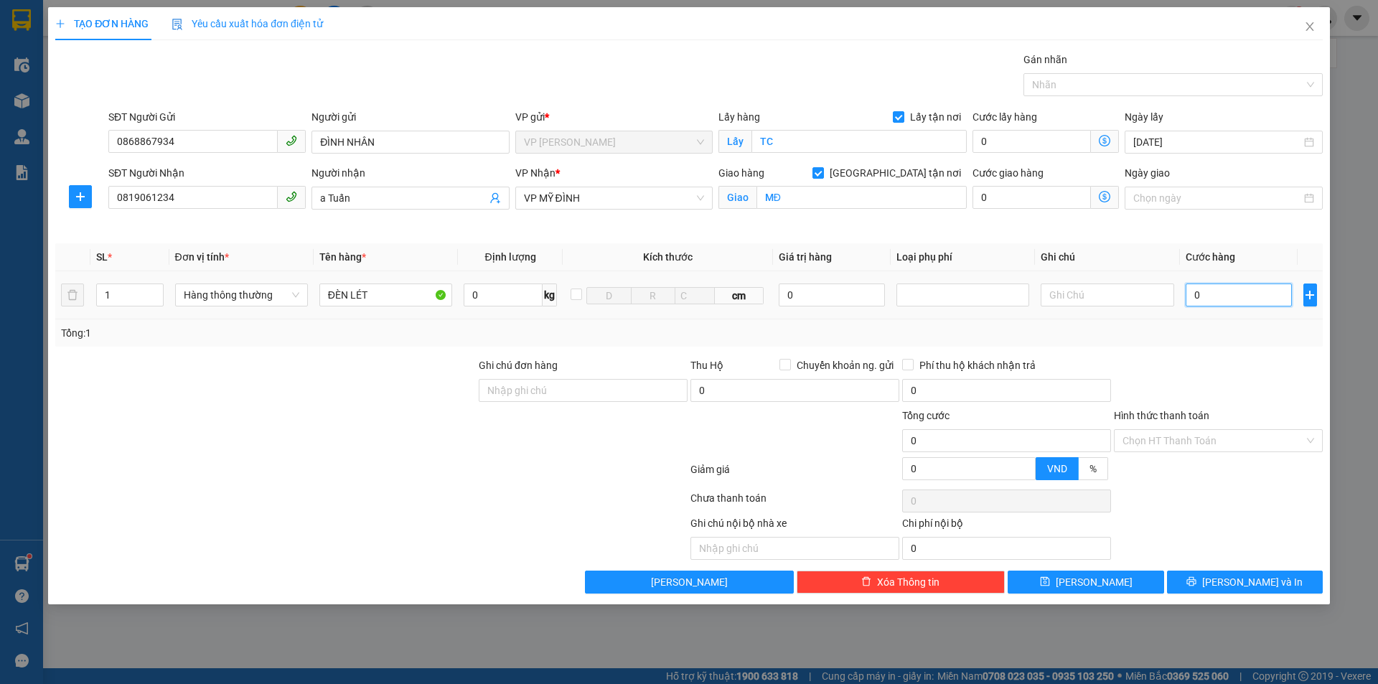
click at [1256, 298] on input "0" at bounding box center [1239, 295] width 107 height 23
type input "5"
type input "50"
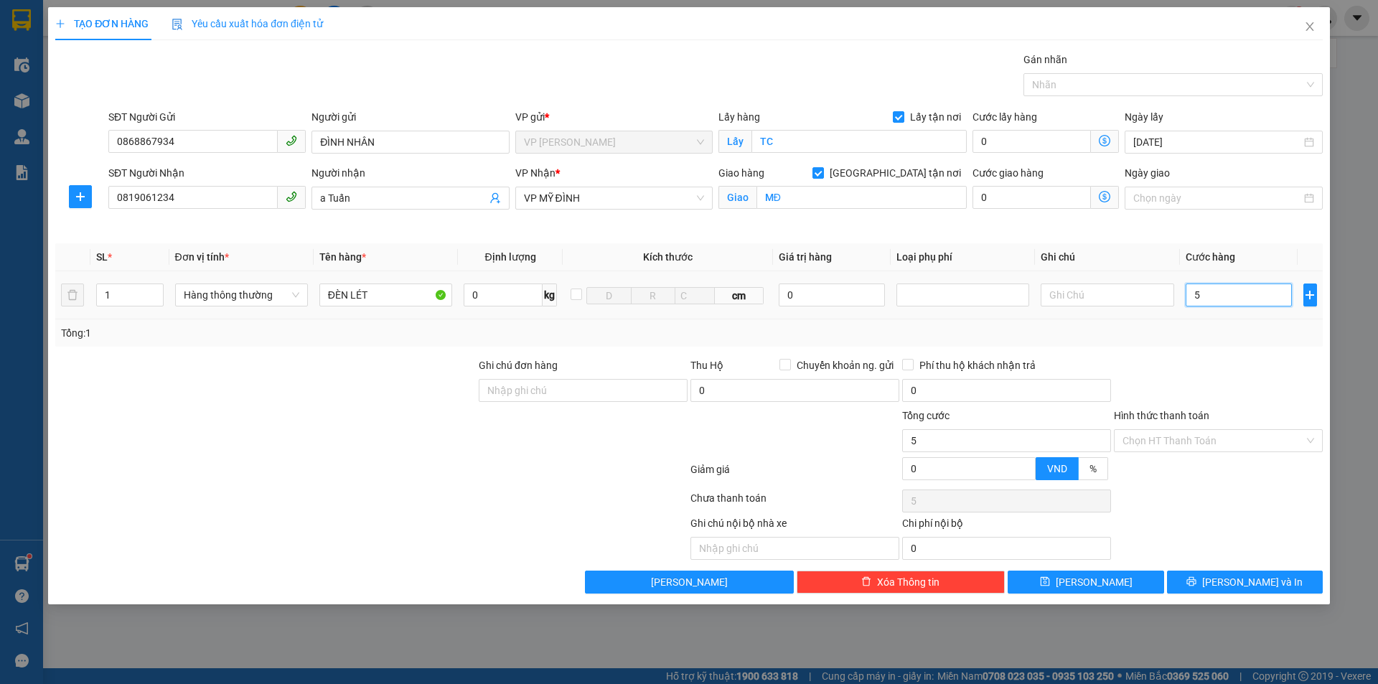
type input "50"
type input "500"
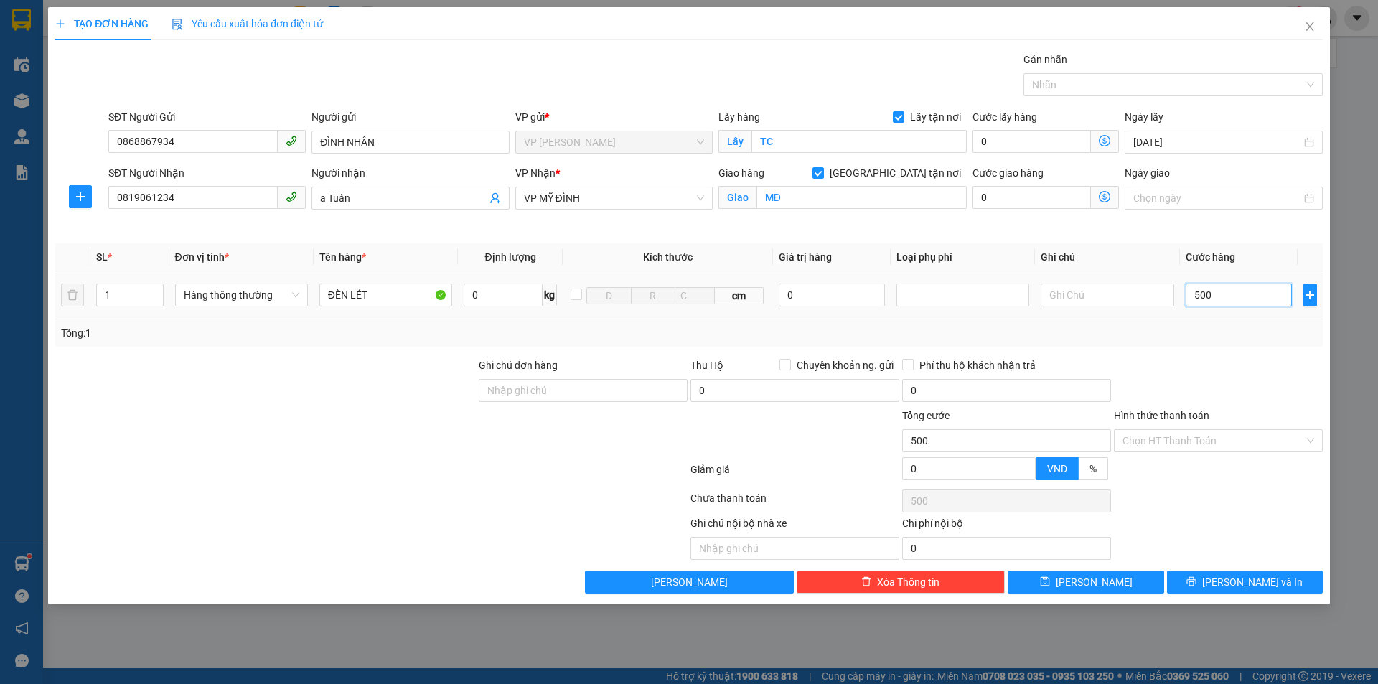
type input "5.000"
type input "50.000"
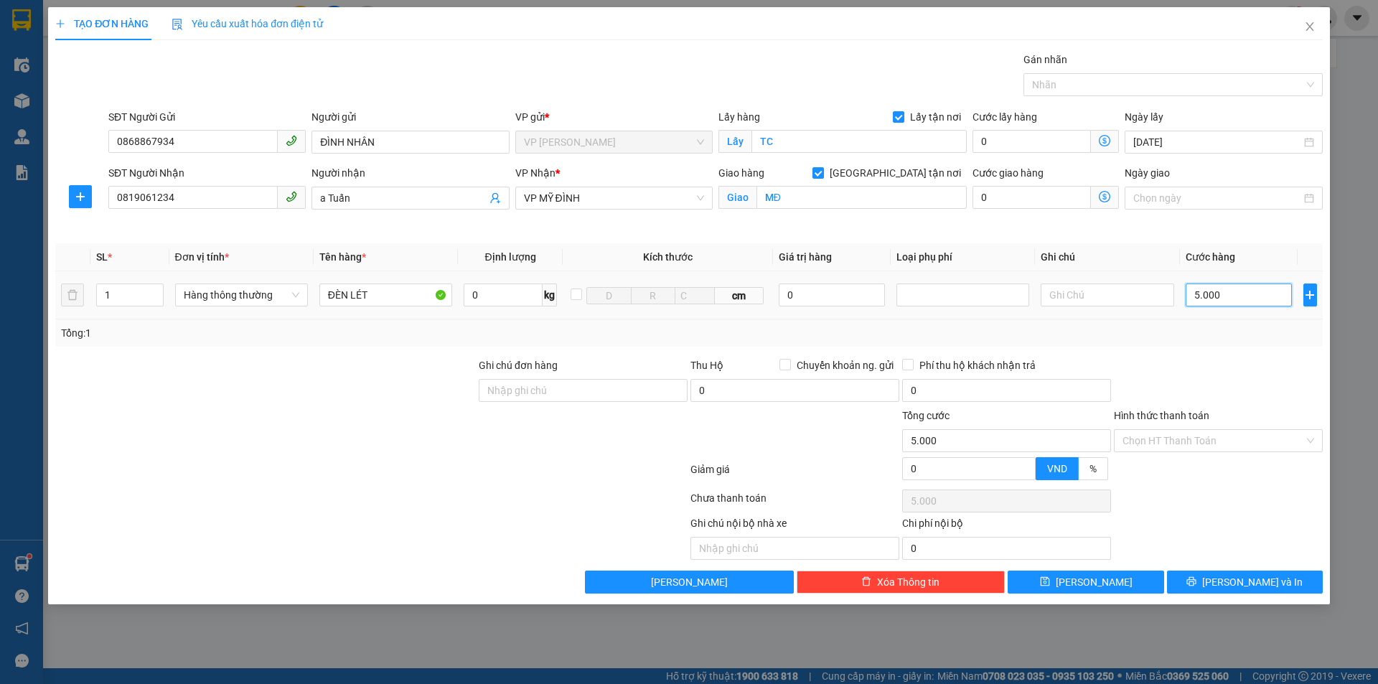
type input "50.000"
click at [1256, 298] on input "50.000" at bounding box center [1239, 295] width 107 height 23
type input "50.000"
click at [1263, 581] on span "[PERSON_NAME] và In" at bounding box center [1252, 582] width 100 height 16
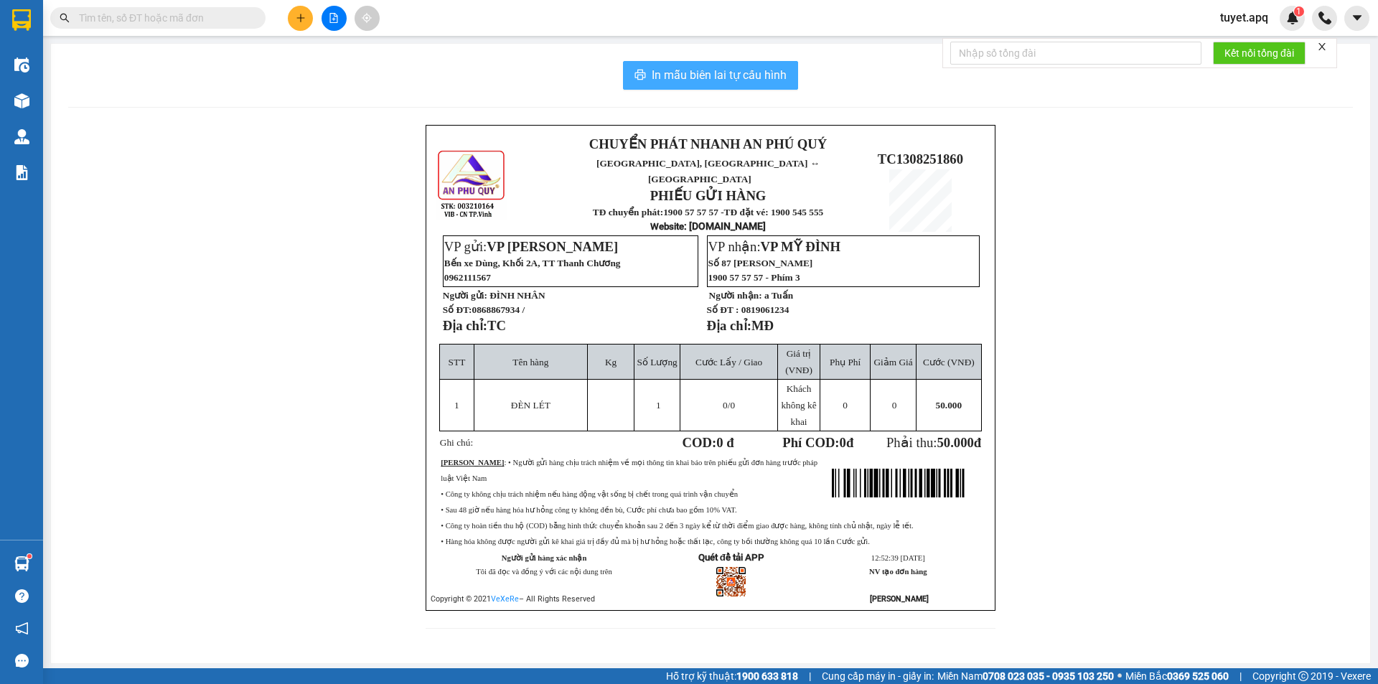
click at [749, 79] on span "In mẫu biên lai tự cấu hình" at bounding box center [719, 75] width 135 height 18
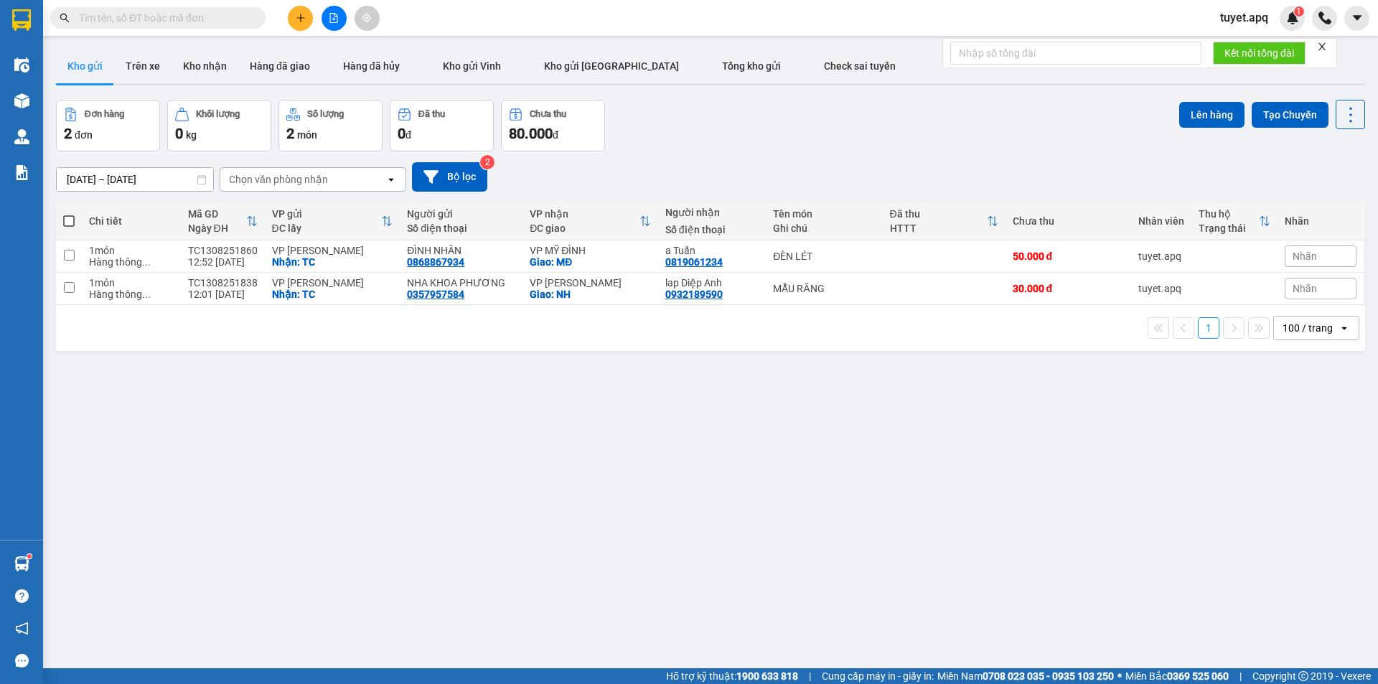
click at [75, 220] on span at bounding box center [68, 220] width 11 height 11
click at [69, 214] on input "checkbox" at bounding box center [69, 214] width 0 height 0
checkbox input "true"
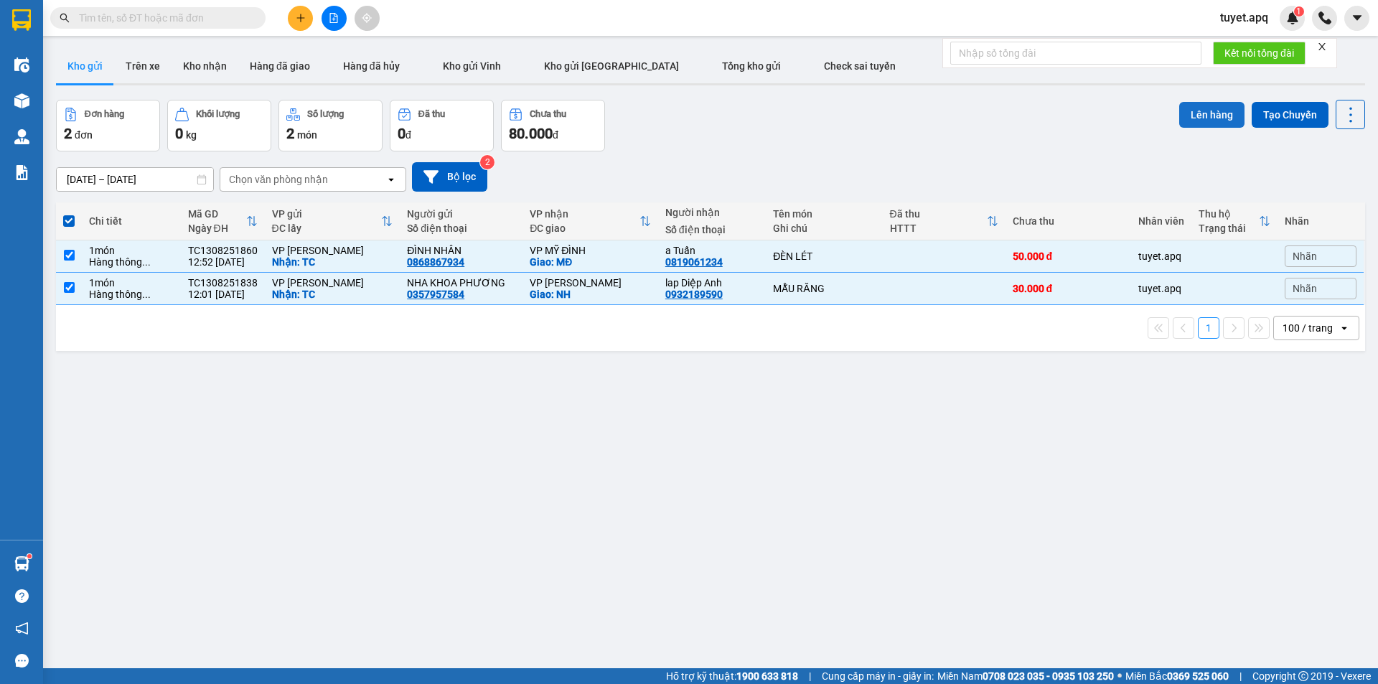
click at [1204, 111] on button "Lên hàng" at bounding box center [1211, 115] width 65 height 26
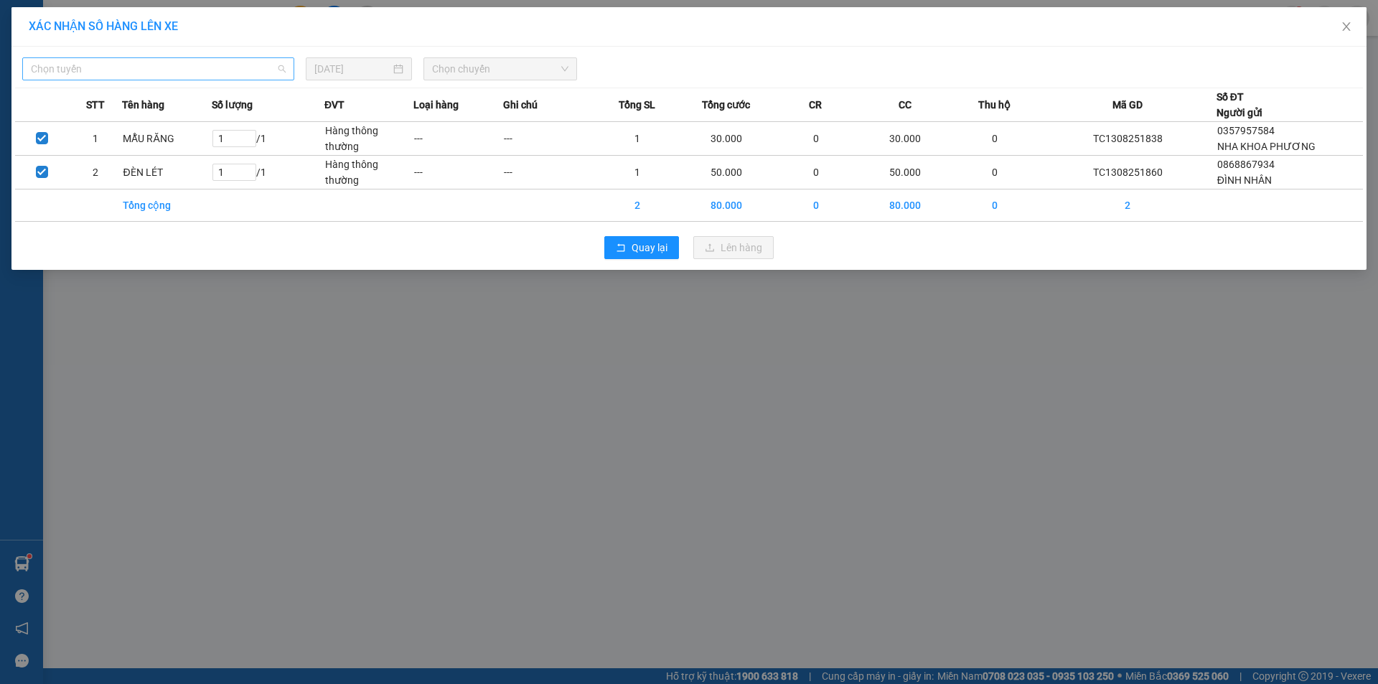
click at [139, 73] on span "Chọn tuyến" at bounding box center [158, 69] width 255 height 22
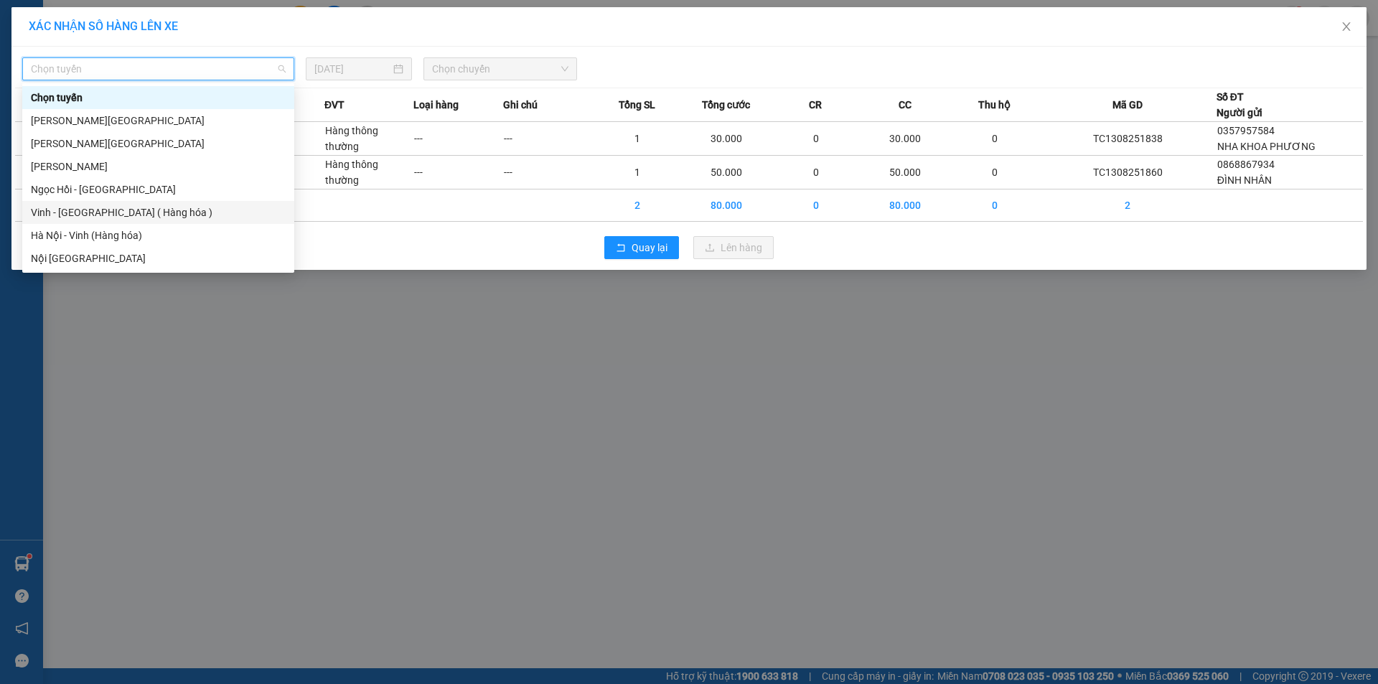
click at [112, 214] on div "Vinh - [GEOGRAPHIC_DATA] ( Hàng hóa )" at bounding box center [158, 213] width 255 height 16
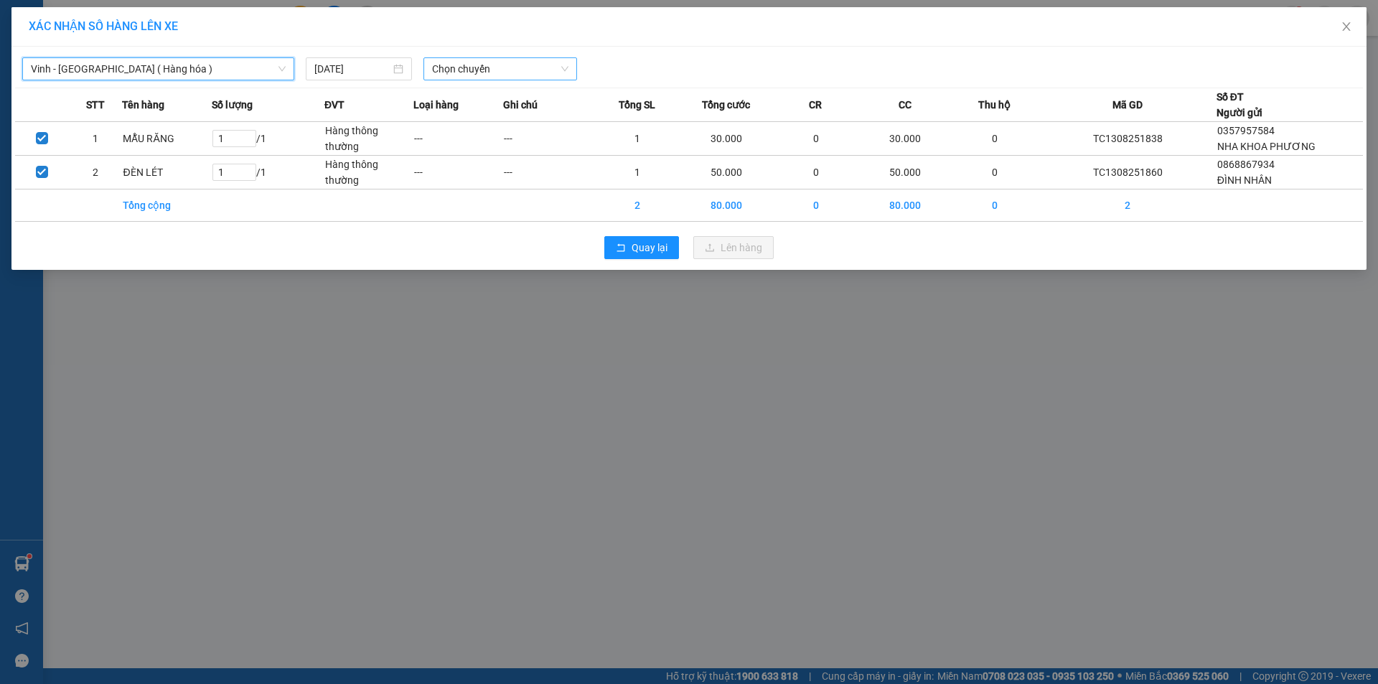
click at [502, 66] on span "Chọn chuyến" at bounding box center [500, 69] width 136 height 22
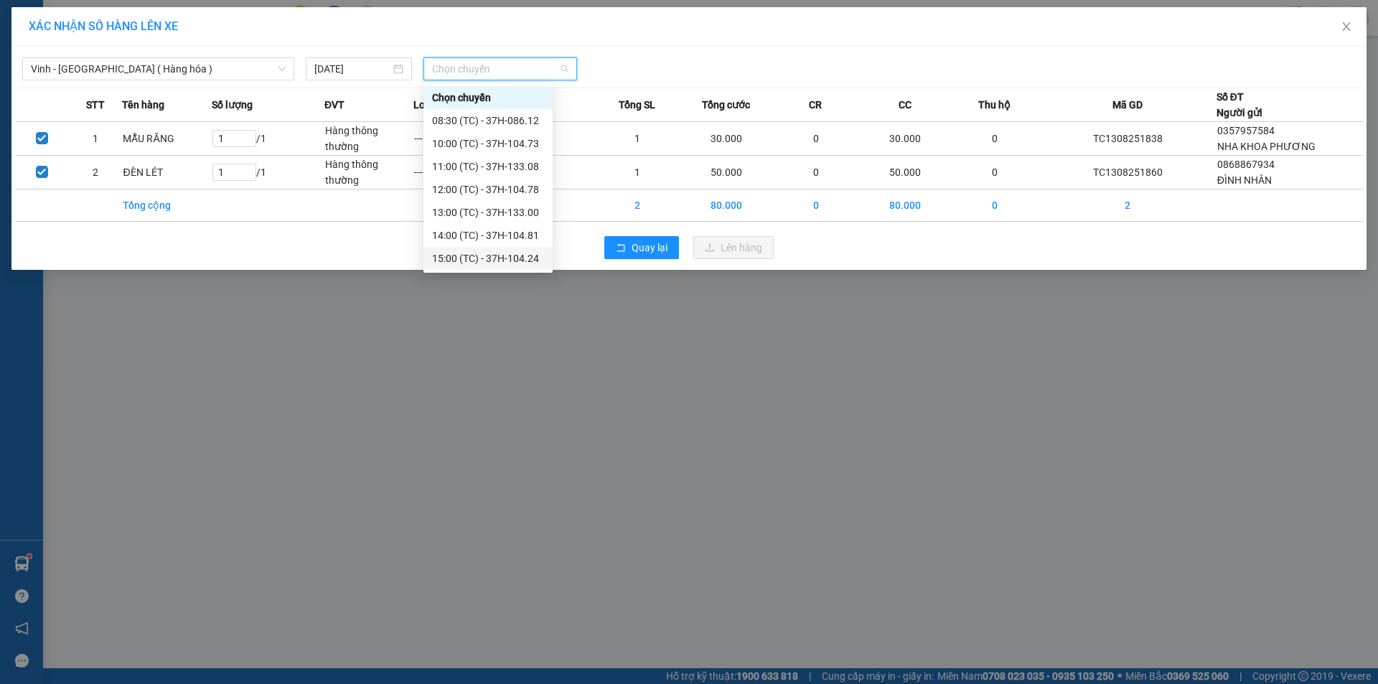
click at [519, 258] on div "15:00 (TC) - 37H-104.24" at bounding box center [488, 259] width 112 height 16
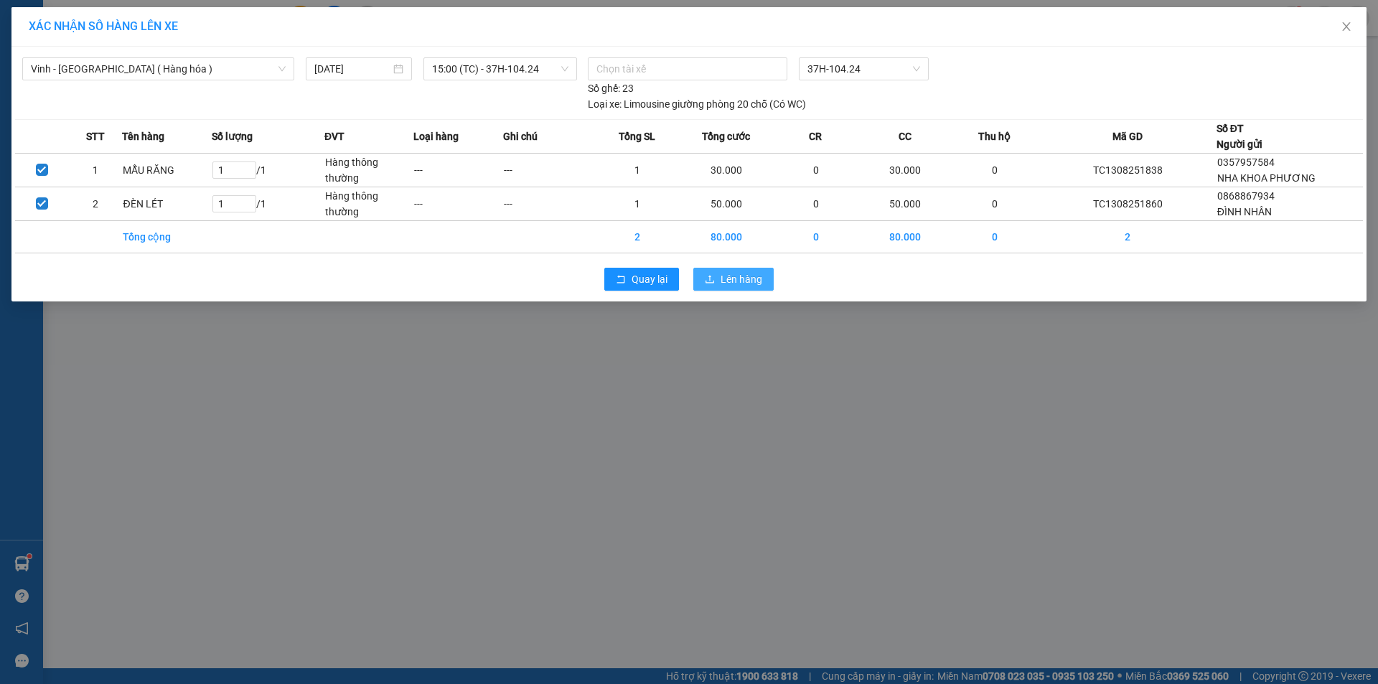
click at [767, 280] on button "Lên hàng" at bounding box center [733, 279] width 80 height 23
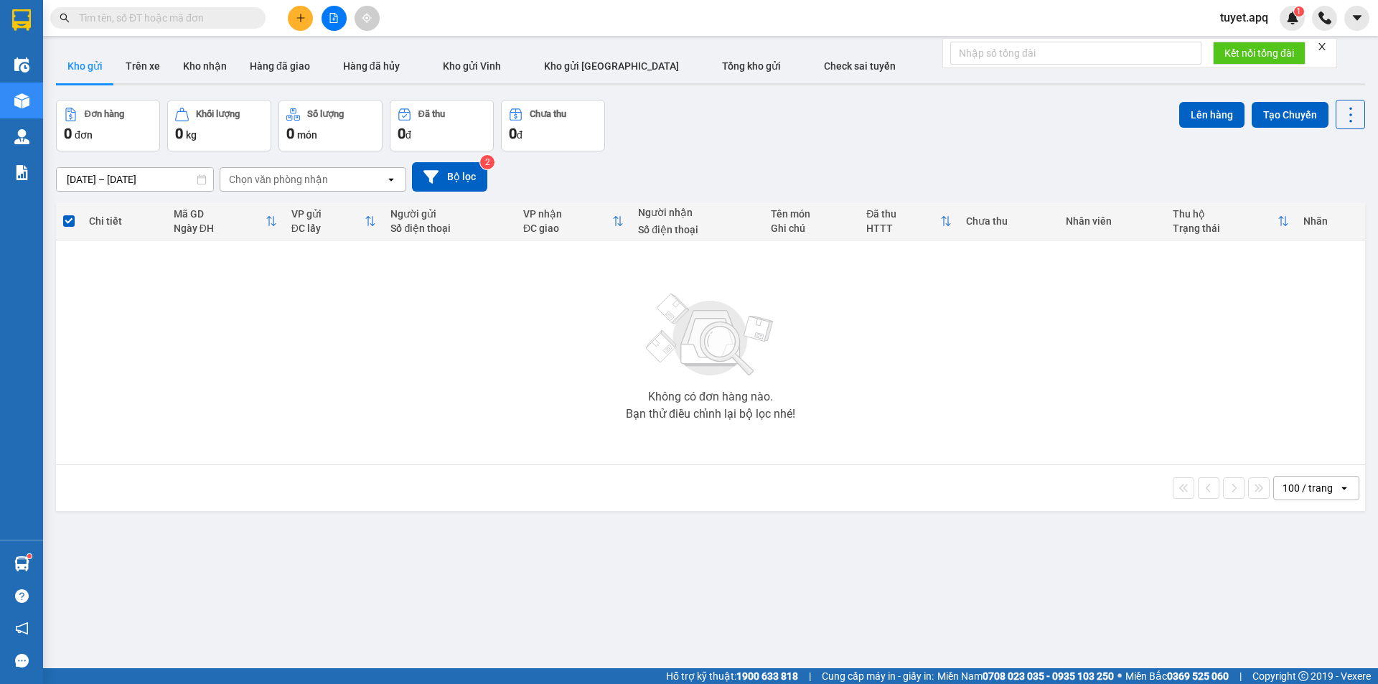
click at [192, 24] on input "text" at bounding box center [163, 18] width 169 height 16
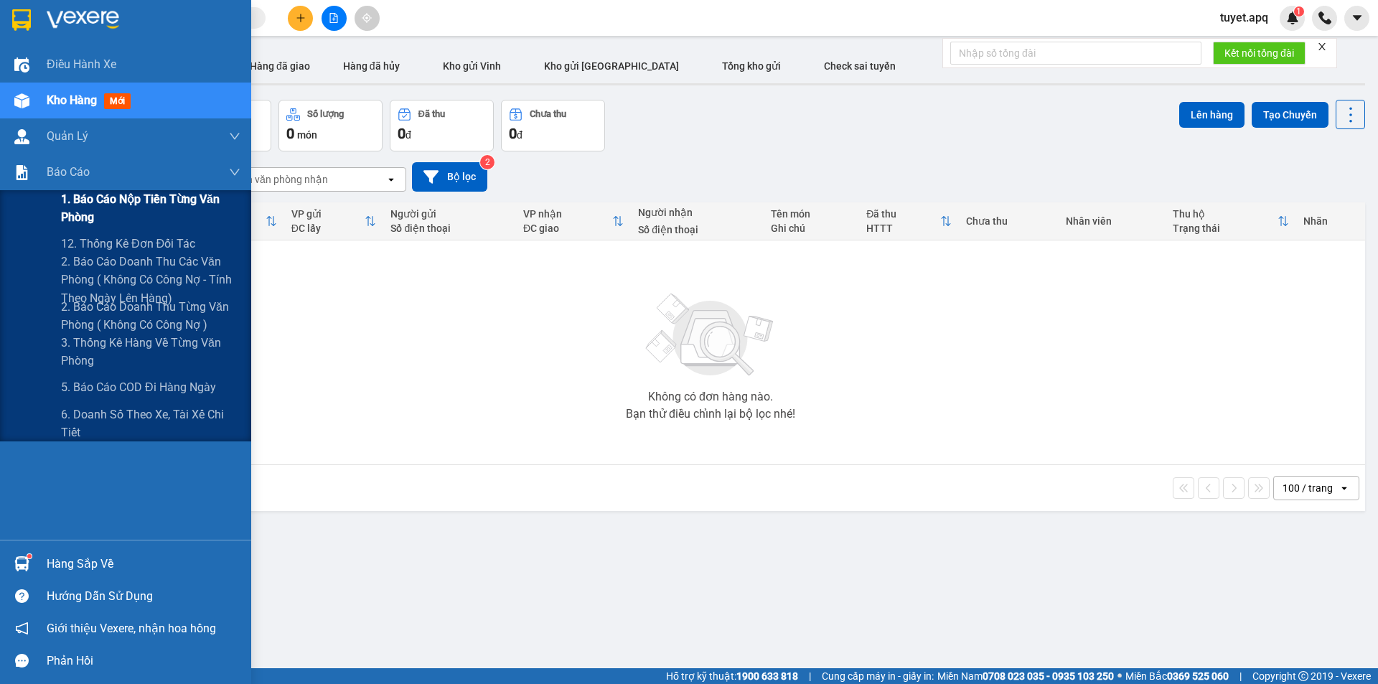
click at [97, 200] on span "1. Báo cáo nộp tiền từng văn phòng" at bounding box center [150, 208] width 179 height 36
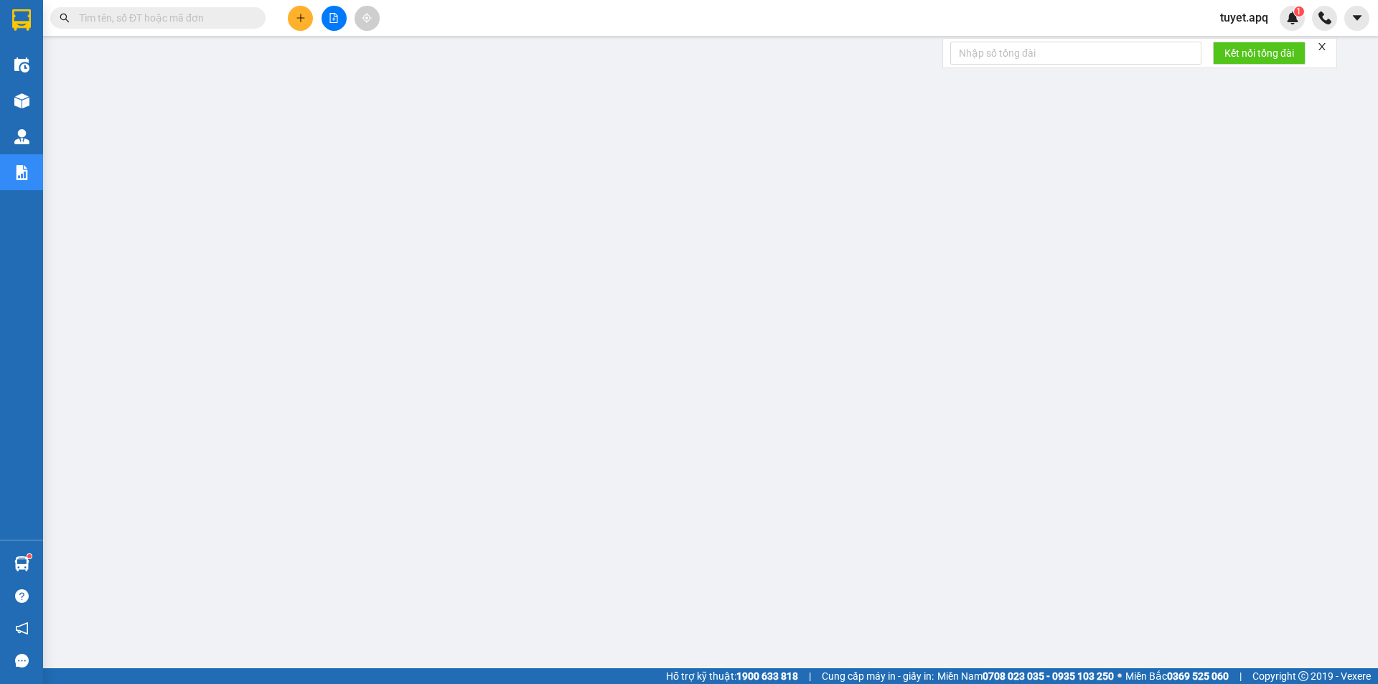
click at [1257, 17] on span "tuyet.apq" at bounding box center [1244, 18] width 71 height 18
click at [1238, 44] on span "Đăng xuất" at bounding box center [1260, 45] width 60 height 16
